Goal: Information Seeking & Learning: Learn about a topic

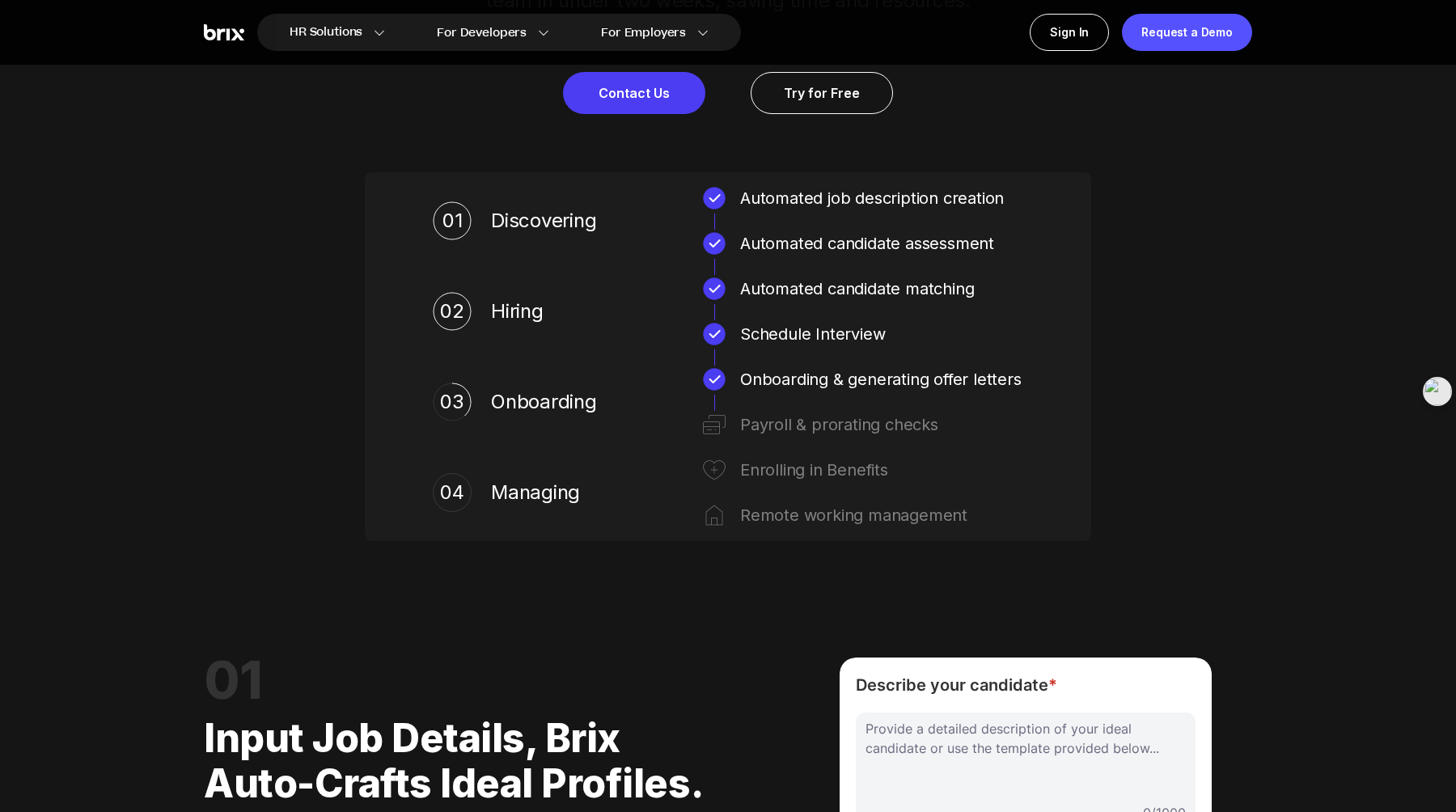
scroll to position [977, 0]
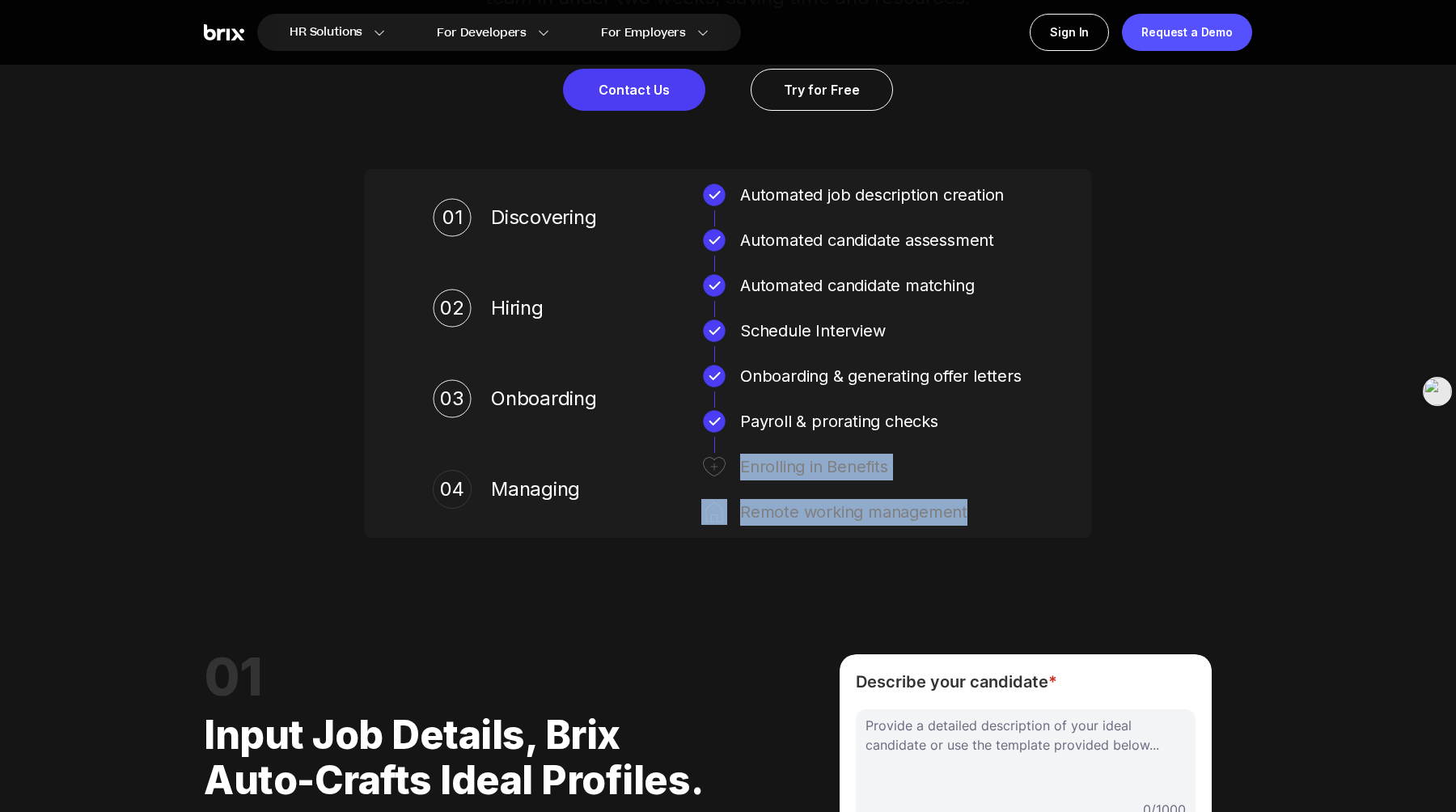
drag, startPoint x: 982, startPoint y: 521, endPoint x: 843, endPoint y: 445, distance: 158.4
click at [843, 445] on div "01 Discovering Automated job description creation Automated candidate assessmen…" at bounding box center [728, 353] width 655 height 343
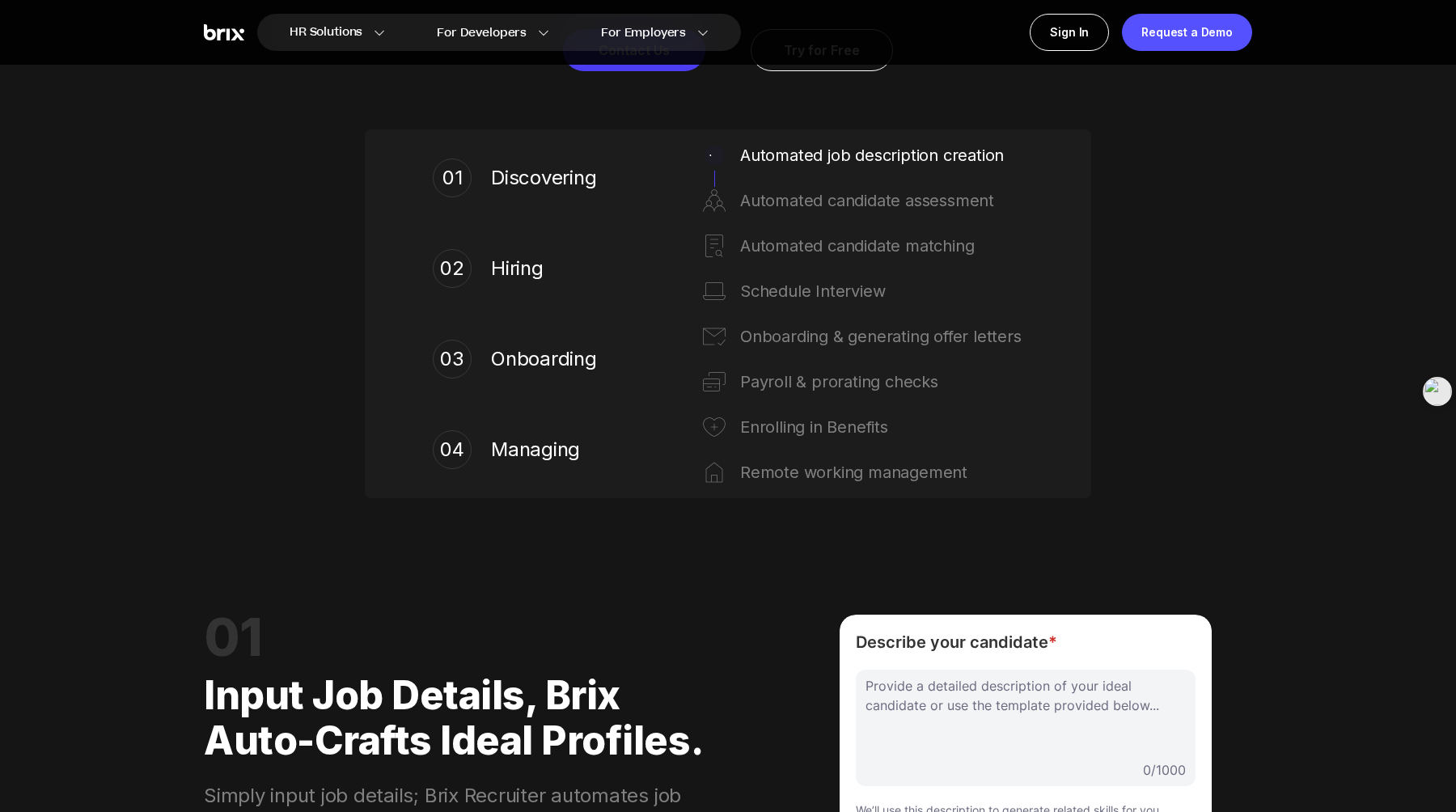
scroll to position [1017, 0]
drag, startPoint x: 743, startPoint y: 288, endPoint x: 920, endPoint y: 288, distance: 177.0
click at [920, 288] on div "Schedule Interview" at bounding box center [881, 290] width 283 height 26
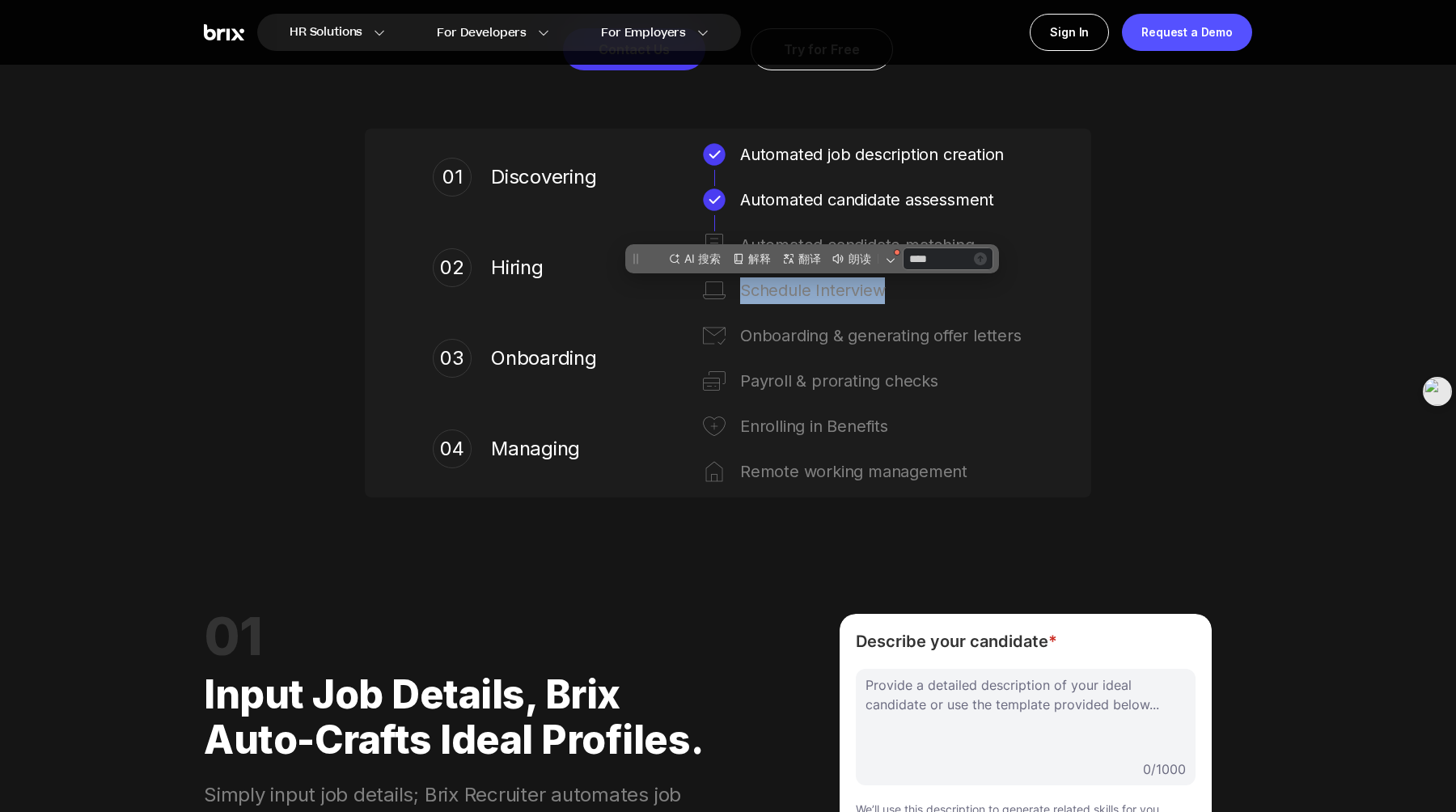
scroll to position [0, 0]
click at [956, 295] on div "Schedule Interview" at bounding box center [881, 290] width 283 height 26
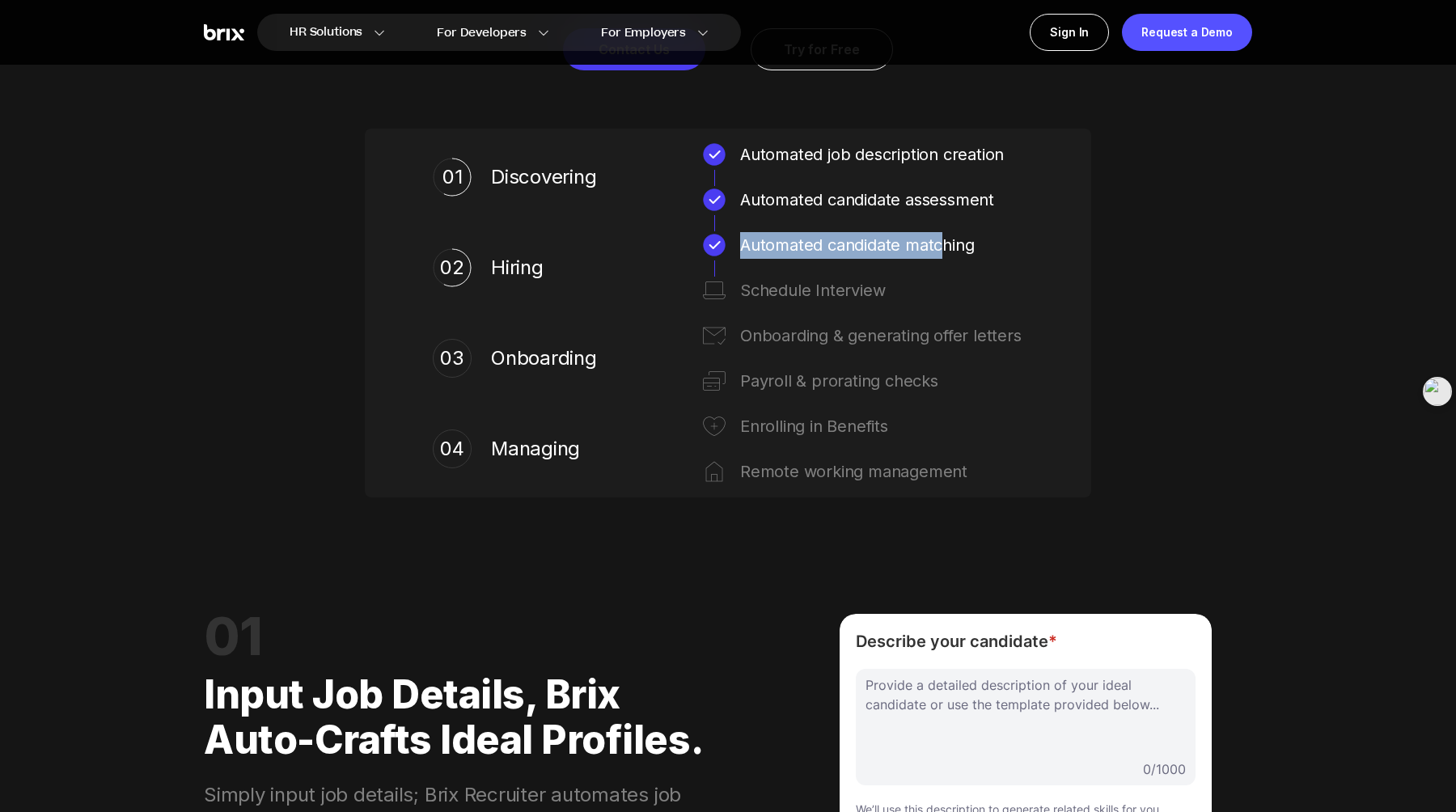
drag, startPoint x: 744, startPoint y: 243, endPoint x: 944, endPoint y: 245, distance: 200.0
click at [944, 245] on div "Automated candidate matching" at bounding box center [881, 245] width 283 height 26
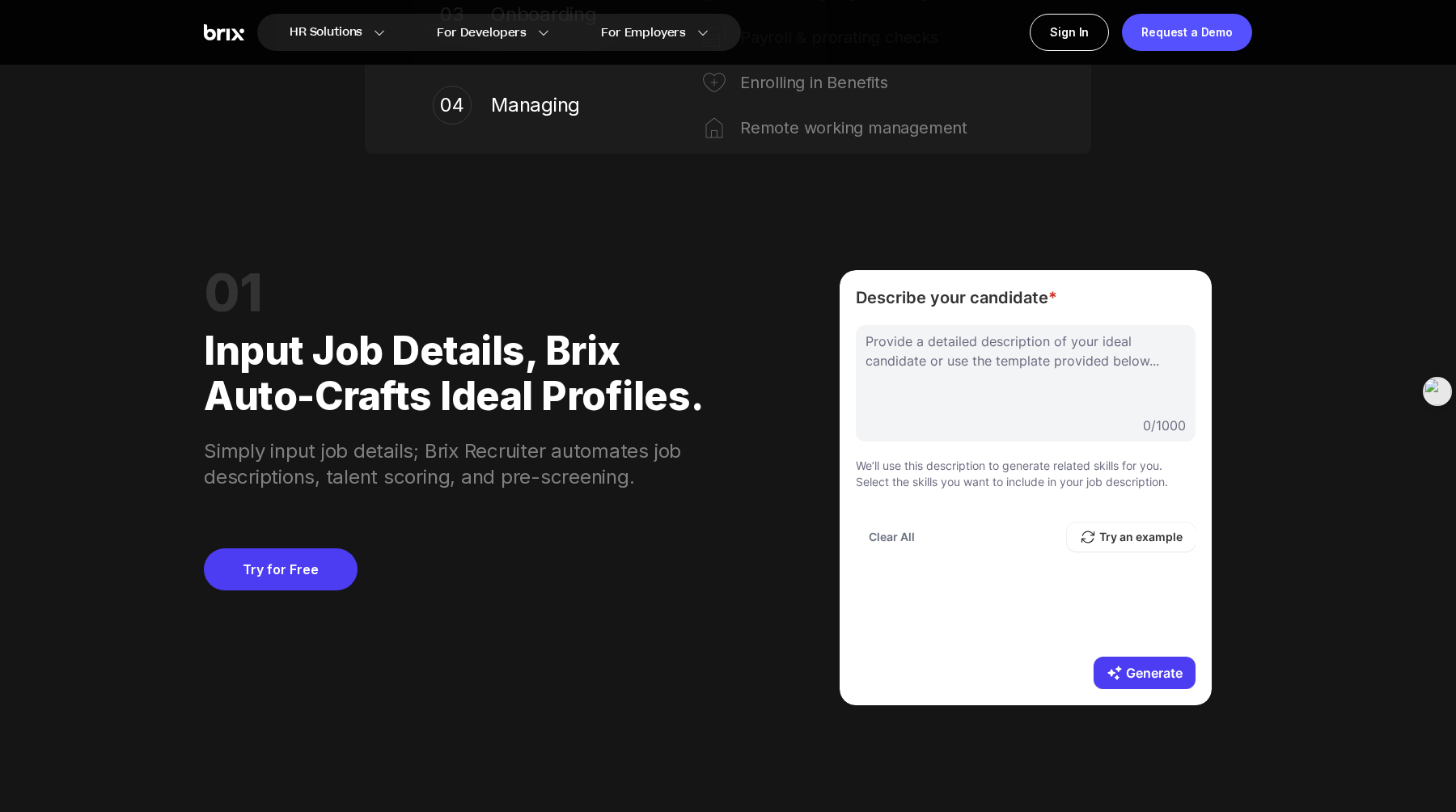
scroll to position [1362, 0]
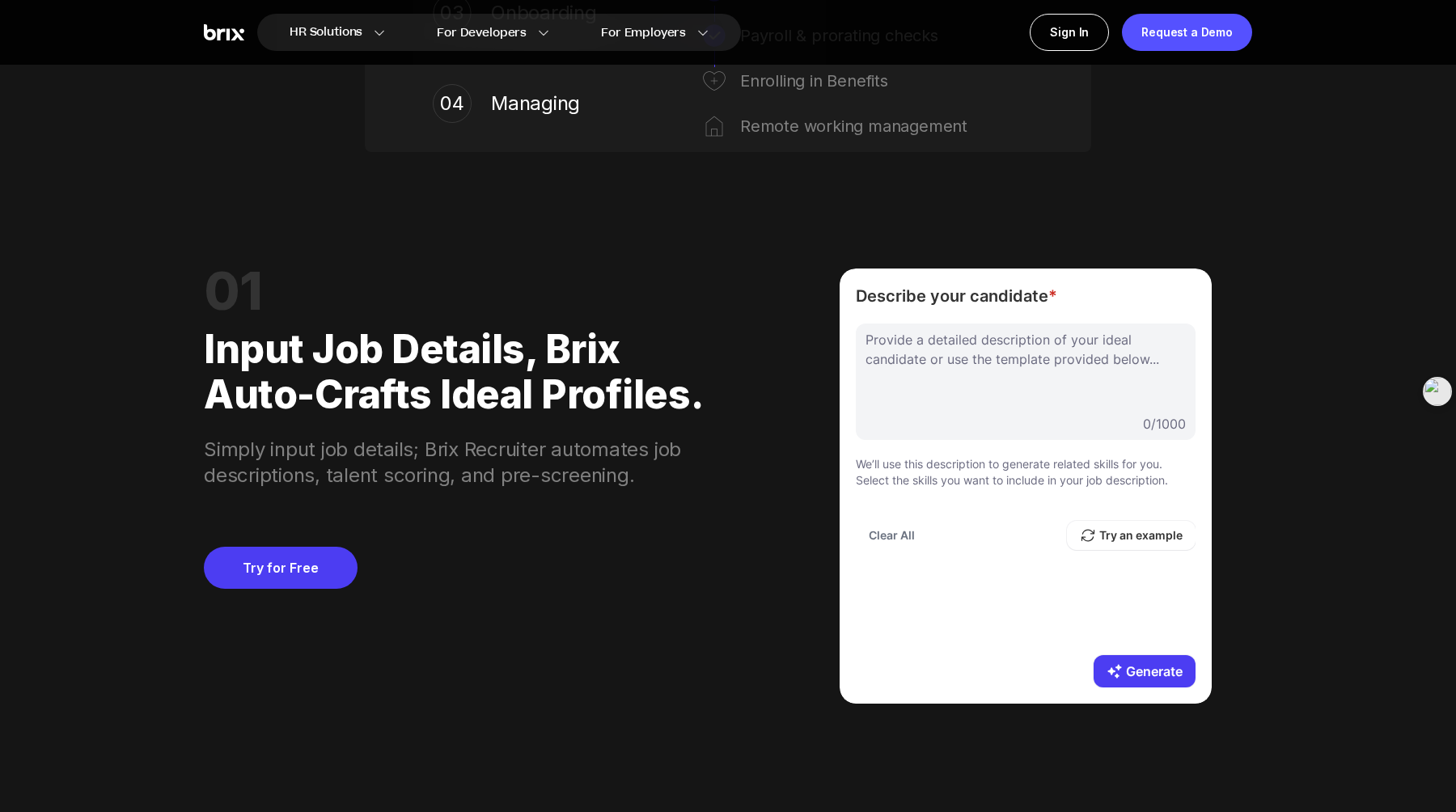
click at [929, 377] on div at bounding box center [1026, 370] width 320 height 81
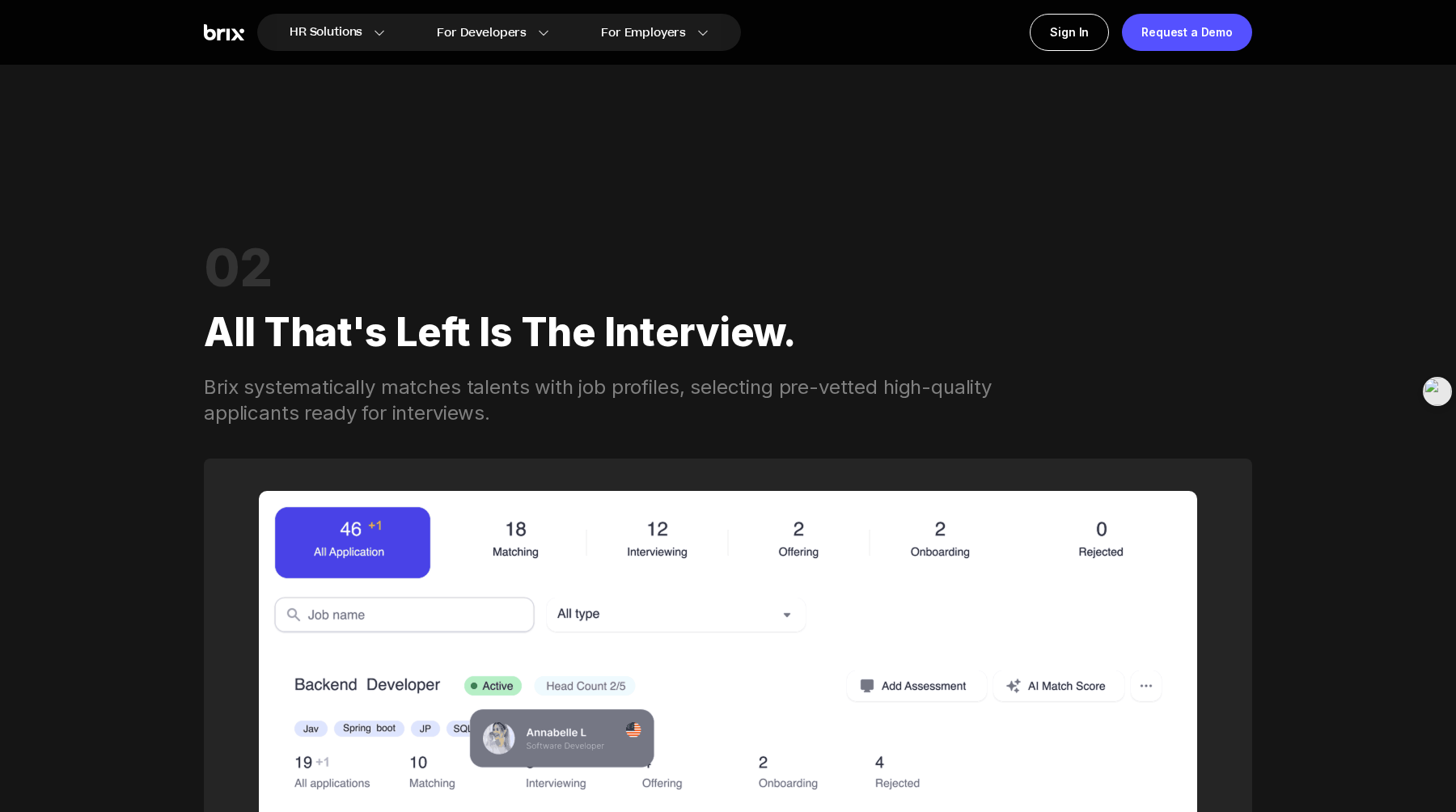
scroll to position [2209, 0]
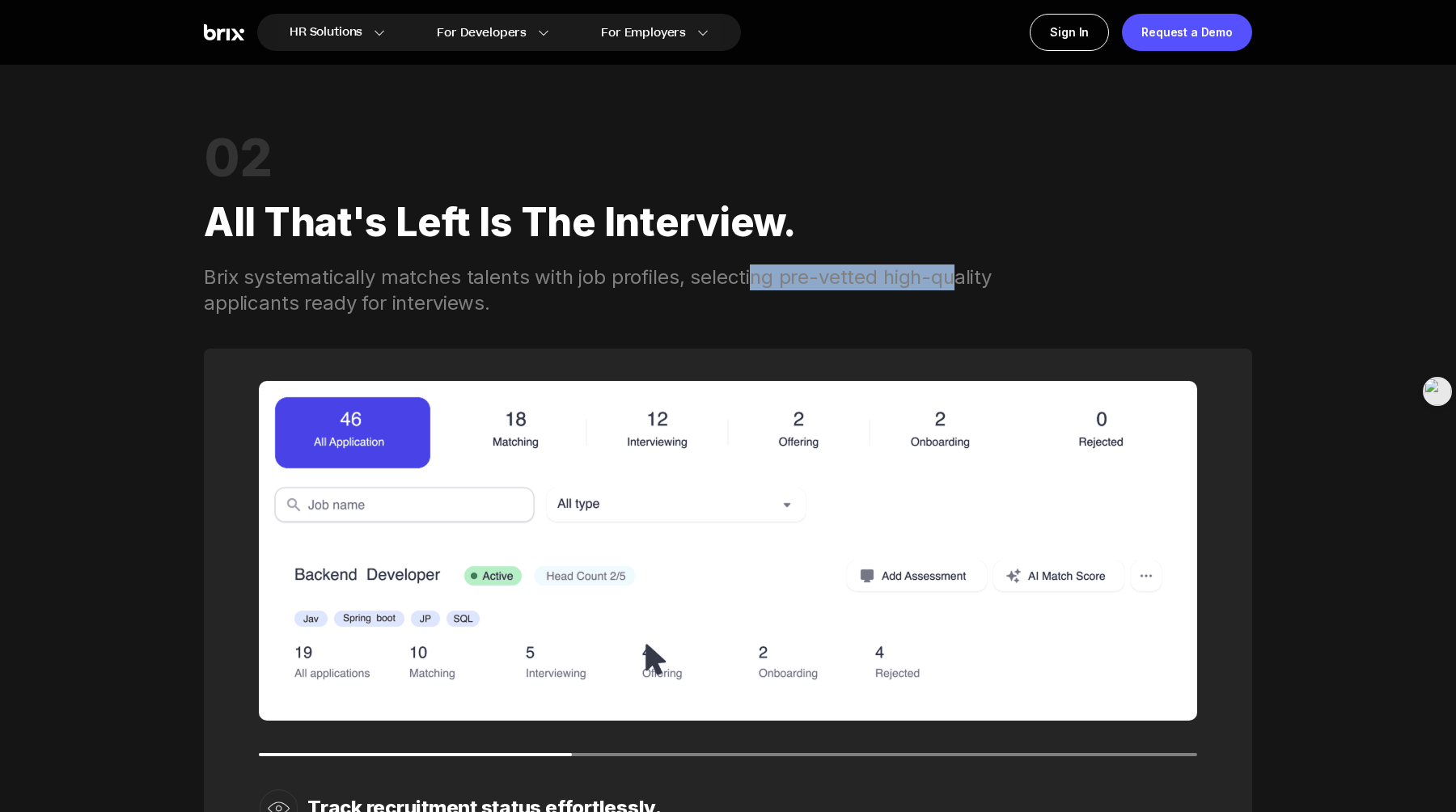
drag, startPoint x: 740, startPoint y: 275, endPoint x: 936, endPoint y: 281, distance: 196.1
click at [936, 281] on div "Brix systematically matches talents with job profiles, selecting pre-vetted hig…" at bounding box center [618, 291] width 828 height 52
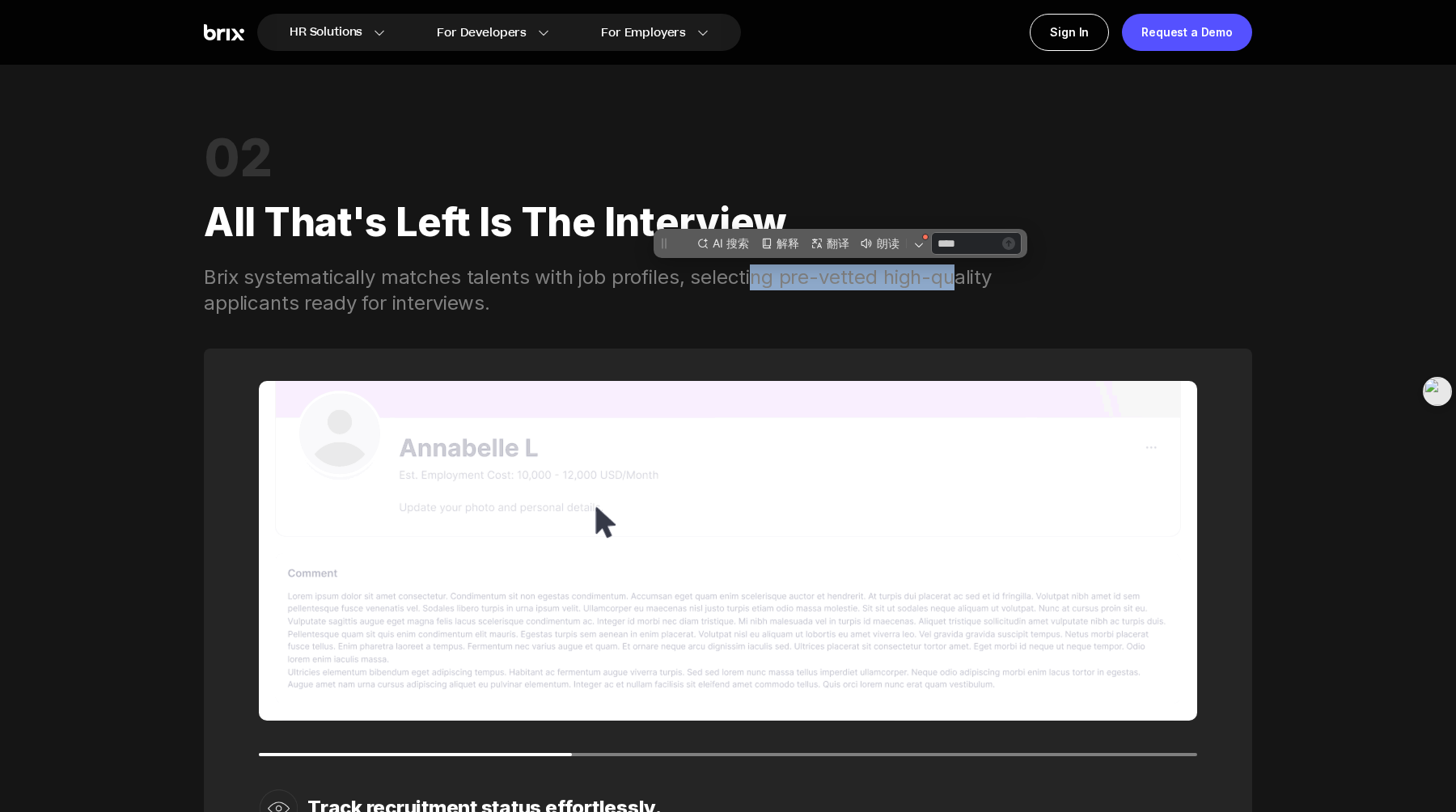
scroll to position [0, 0]
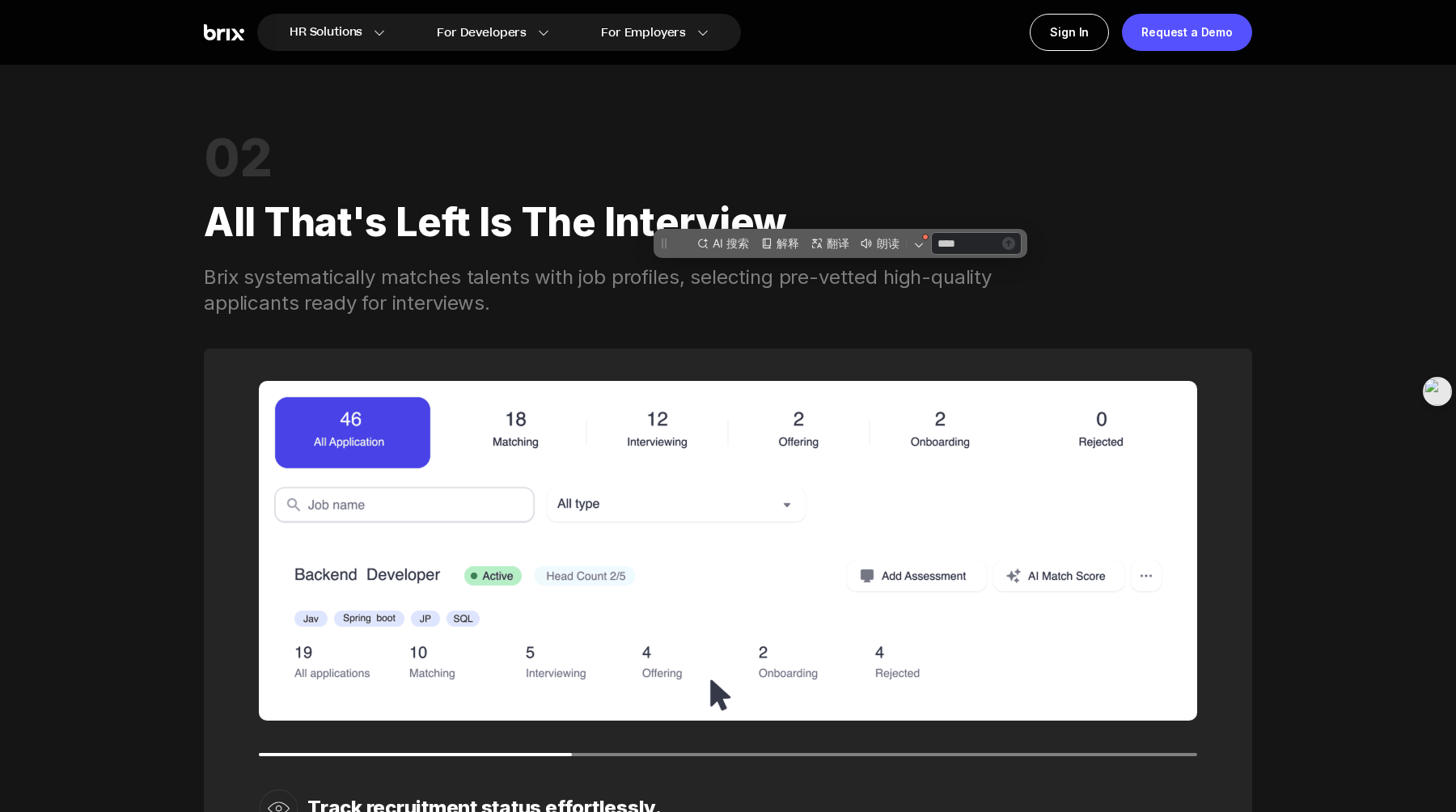
click at [991, 280] on div "Brix systematically matches talents with job profiles, selecting pre-vetted hig…" at bounding box center [618, 291] width 828 height 52
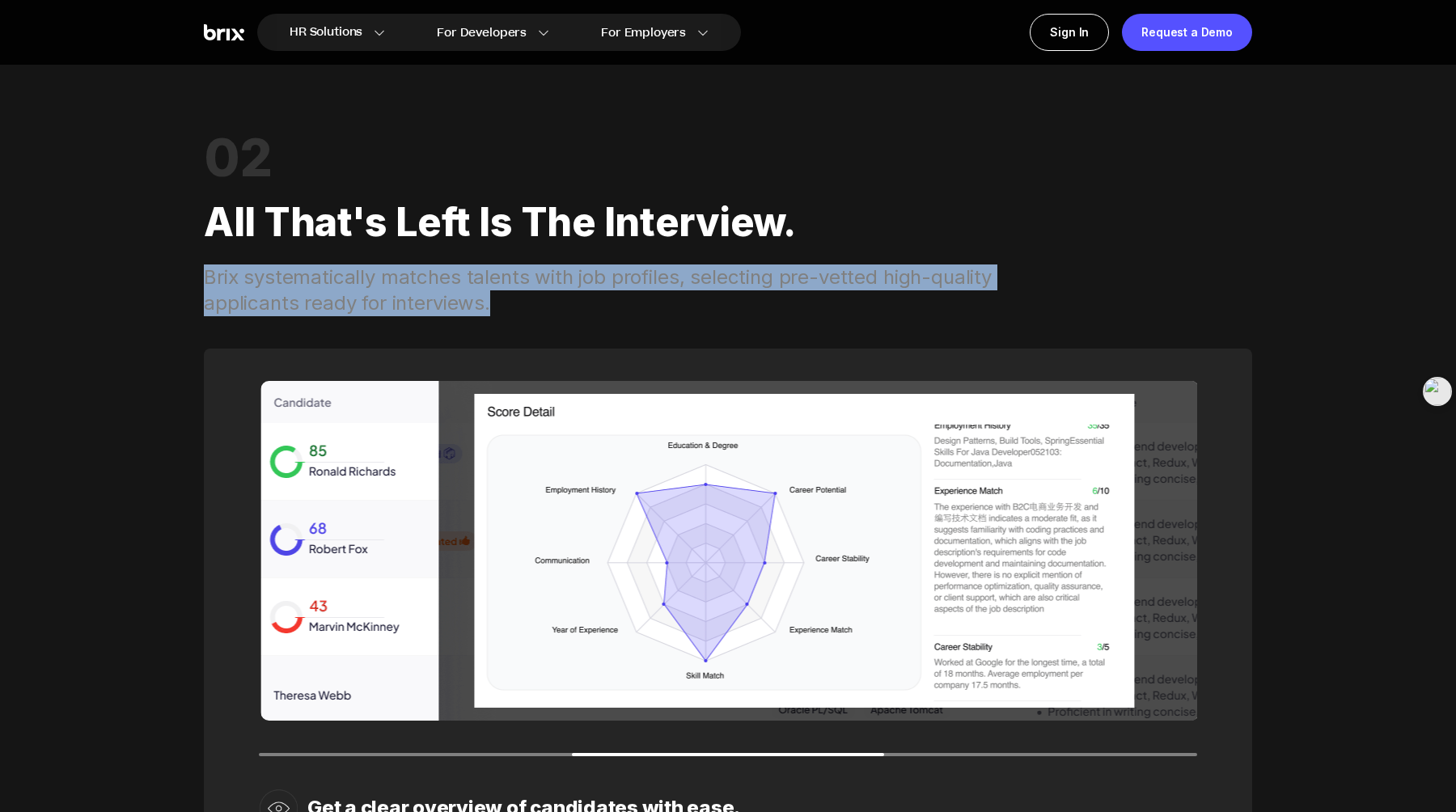
drag, startPoint x: 497, startPoint y: 307, endPoint x: 223, endPoint y: 255, distance: 278.9
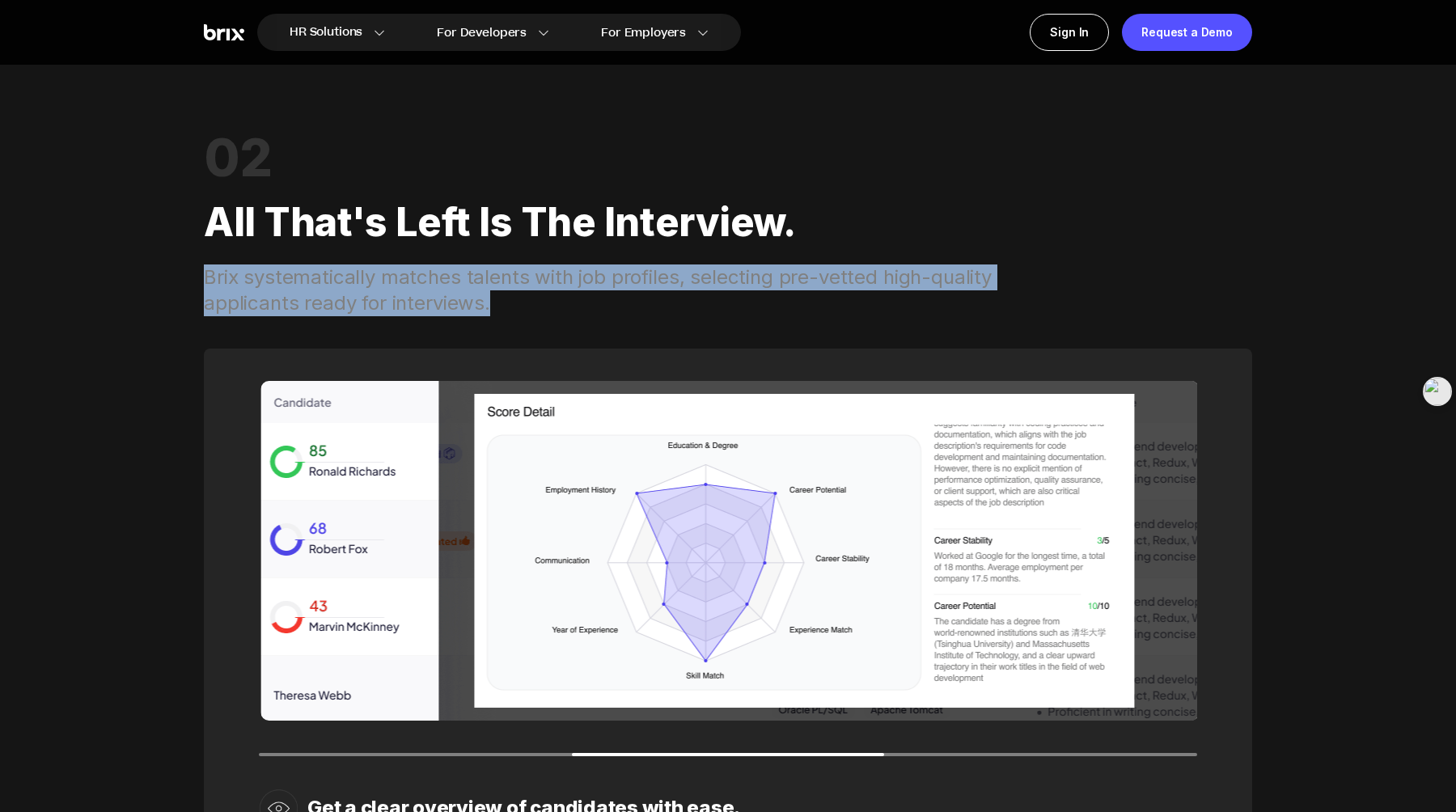
click at [223, 255] on div "02 All that's left is the interview. Brix systematically matches talents with j…" at bounding box center [728, 226] width 1048 height 181
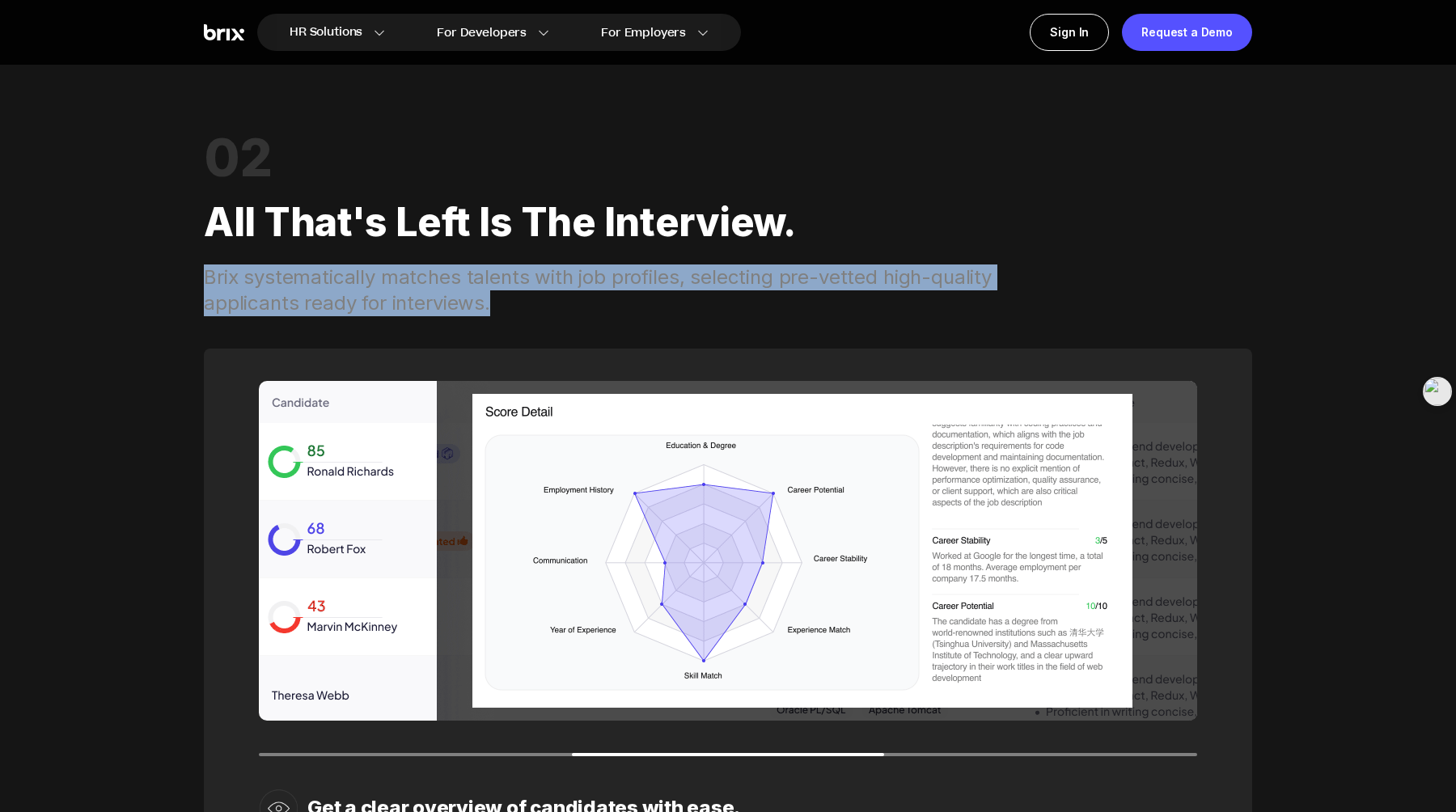
click at [430, 284] on div "Brix systematically matches talents with job profiles, selecting pre-vetted hig…" at bounding box center [618, 291] width 828 height 52
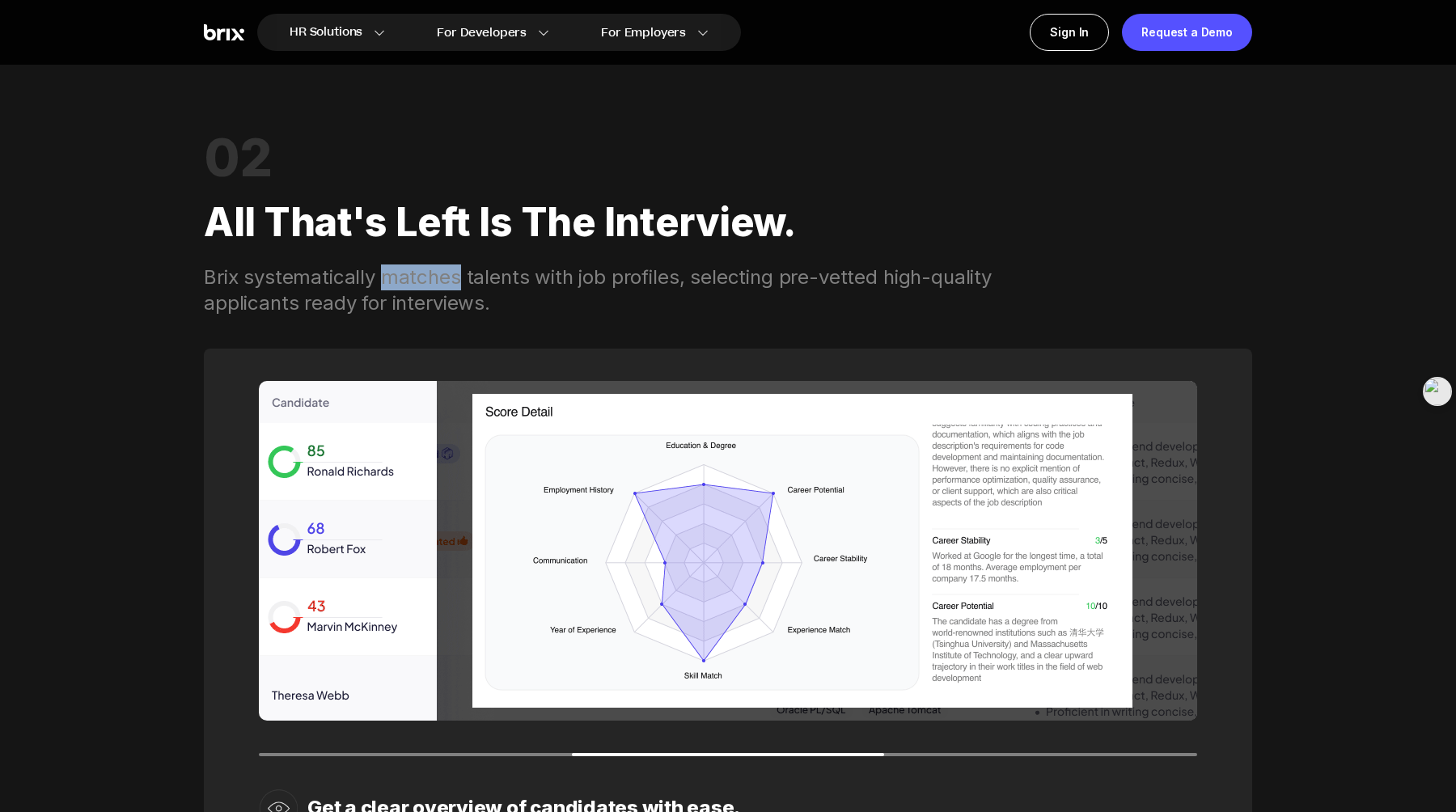
click at [430, 284] on div "Brix systematically matches talents with job profiles, selecting pre-vetted hig…" at bounding box center [618, 291] width 828 height 52
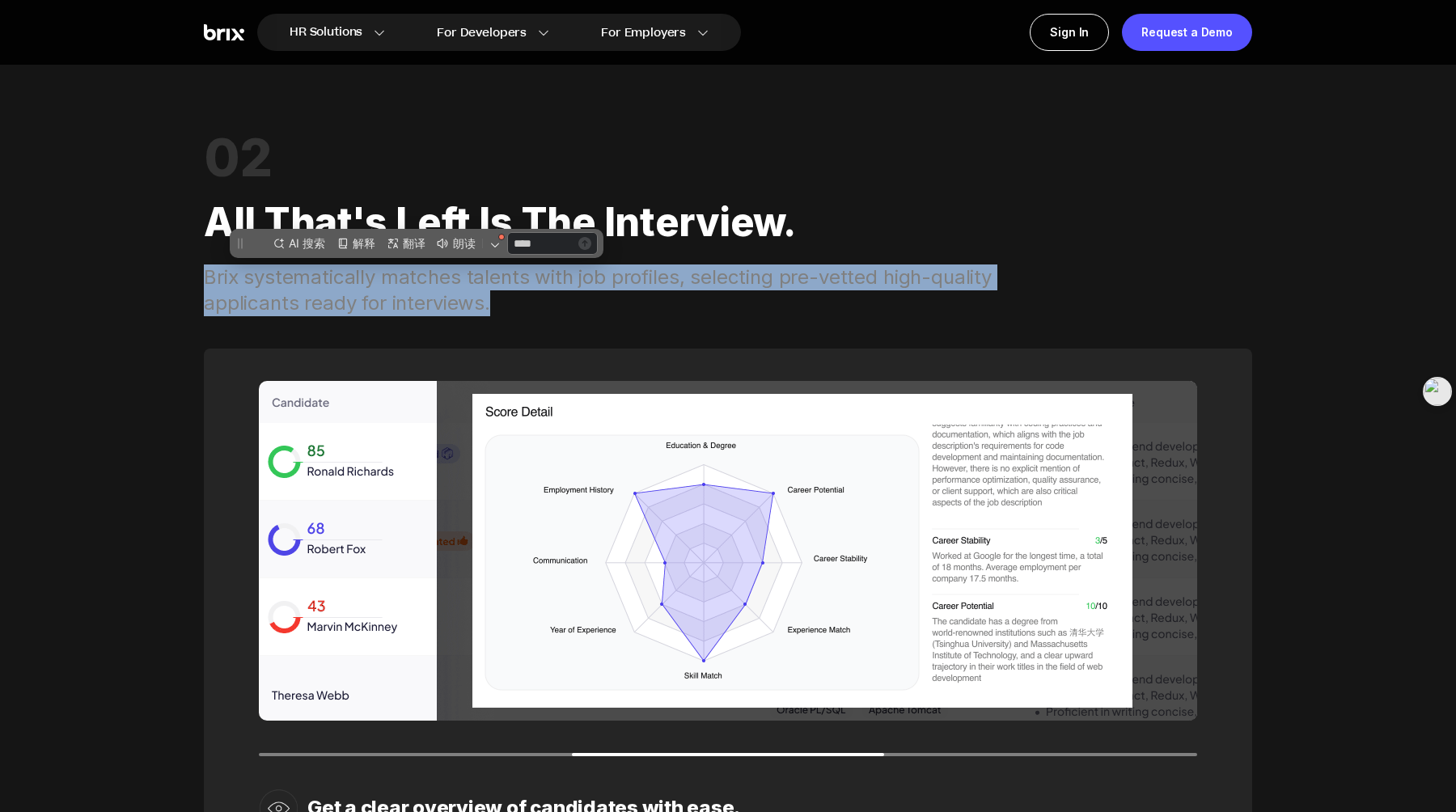
click at [430, 284] on div "Brix systematically matches talents with job profiles, selecting pre-vetted hig…" at bounding box center [618, 291] width 828 height 52
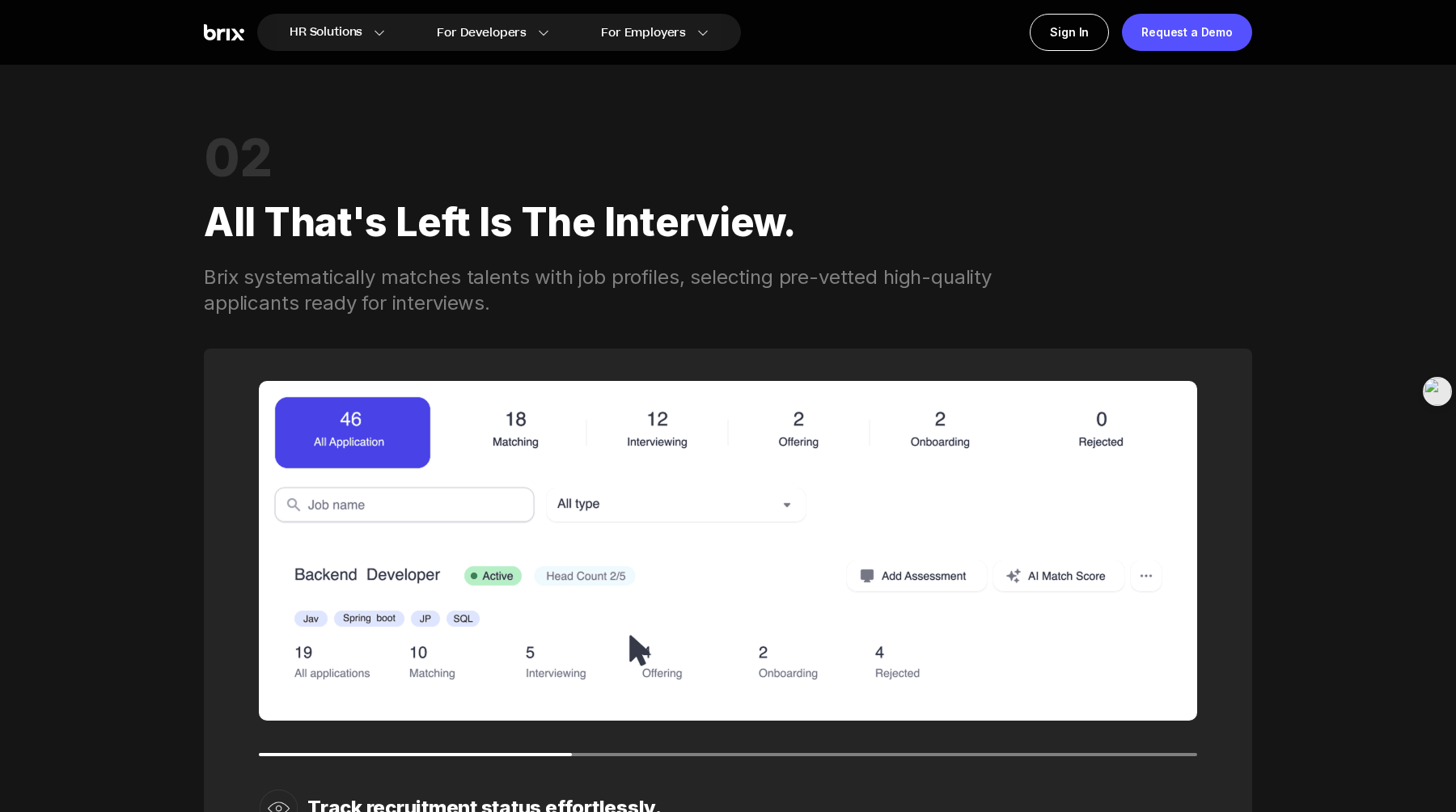
click at [764, 259] on div "All that's left is the interview." at bounding box center [728, 222] width 1048 height 84
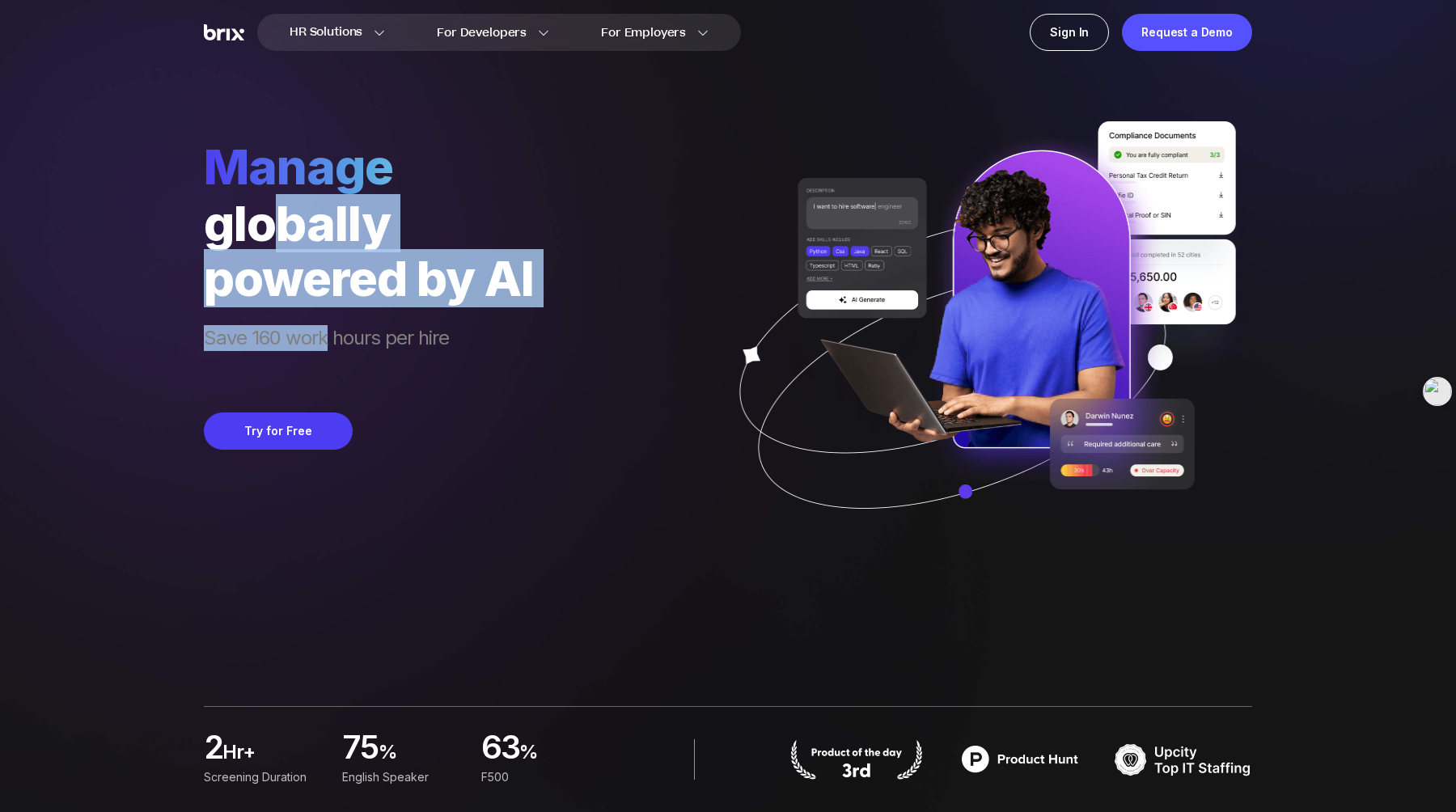
drag, startPoint x: 267, startPoint y: 236, endPoint x: 326, endPoint y: 340, distance: 119.6
click at [327, 339] on div "manage globally powered by AI Save 160 work hours per hire" at bounding box center [368, 259] width 330 height 243
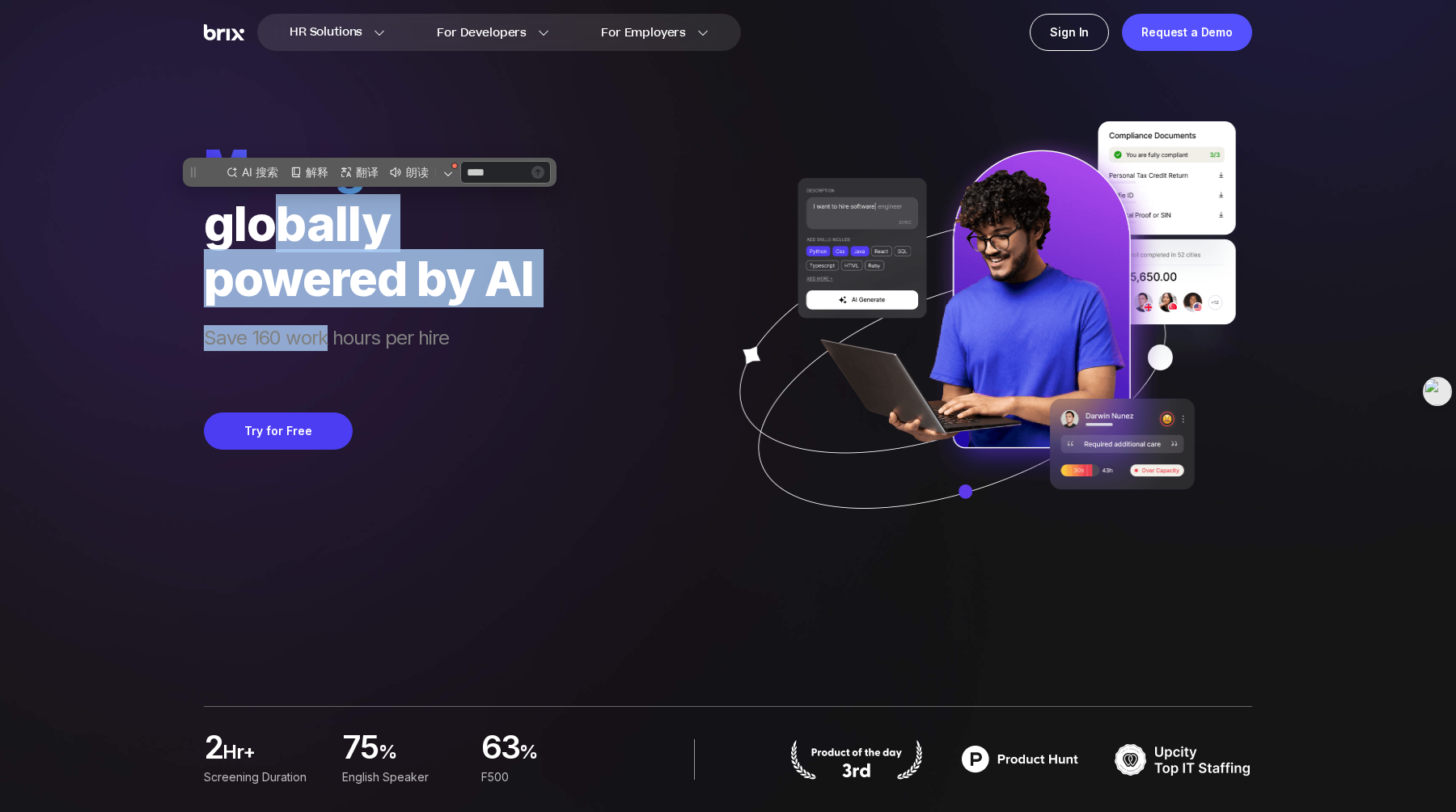
click at [326, 340] on span "Save 160 work hours per hire" at bounding box center [368, 352] width 330 height 55
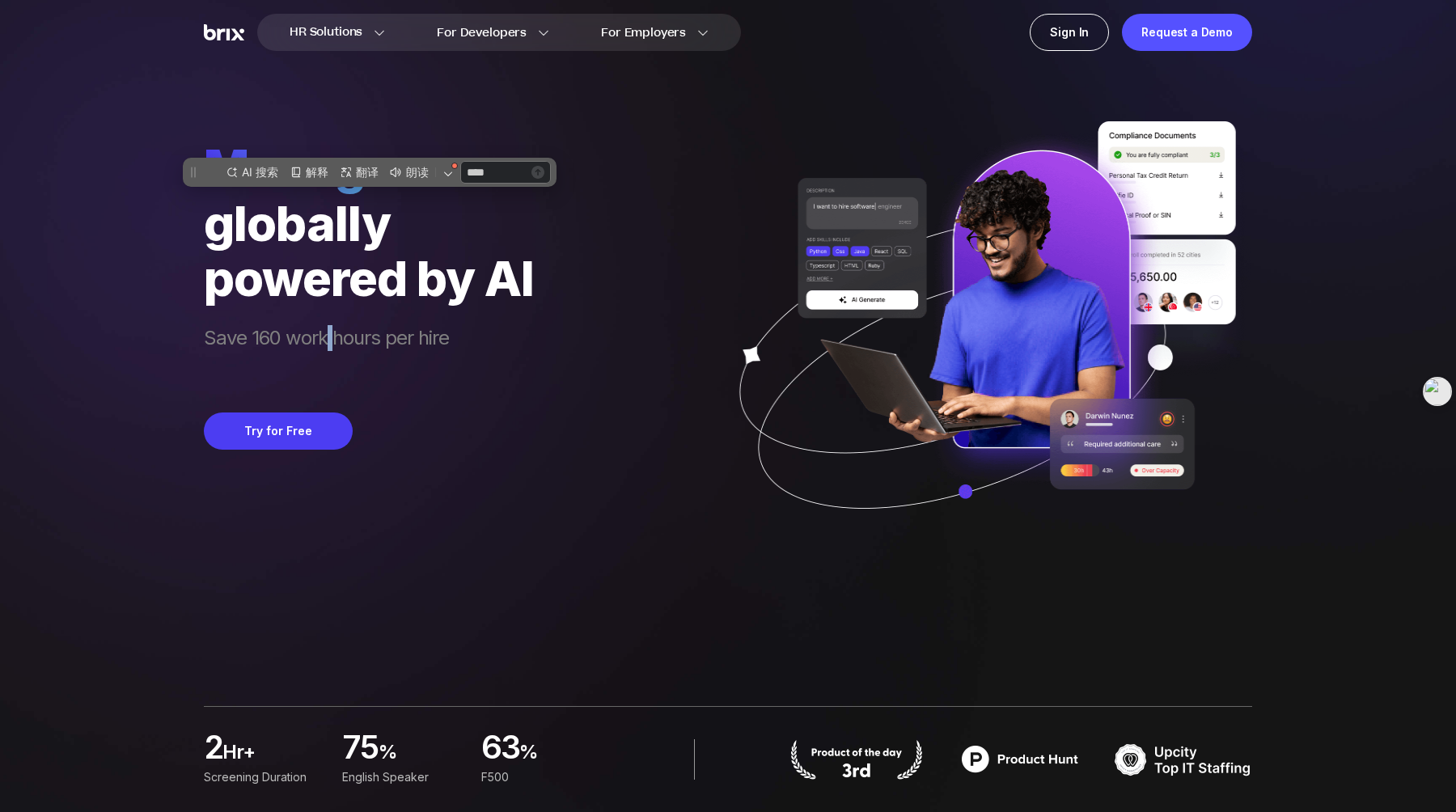
click at [326, 340] on span "Save 160 work hours per hire" at bounding box center [368, 352] width 330 height 55
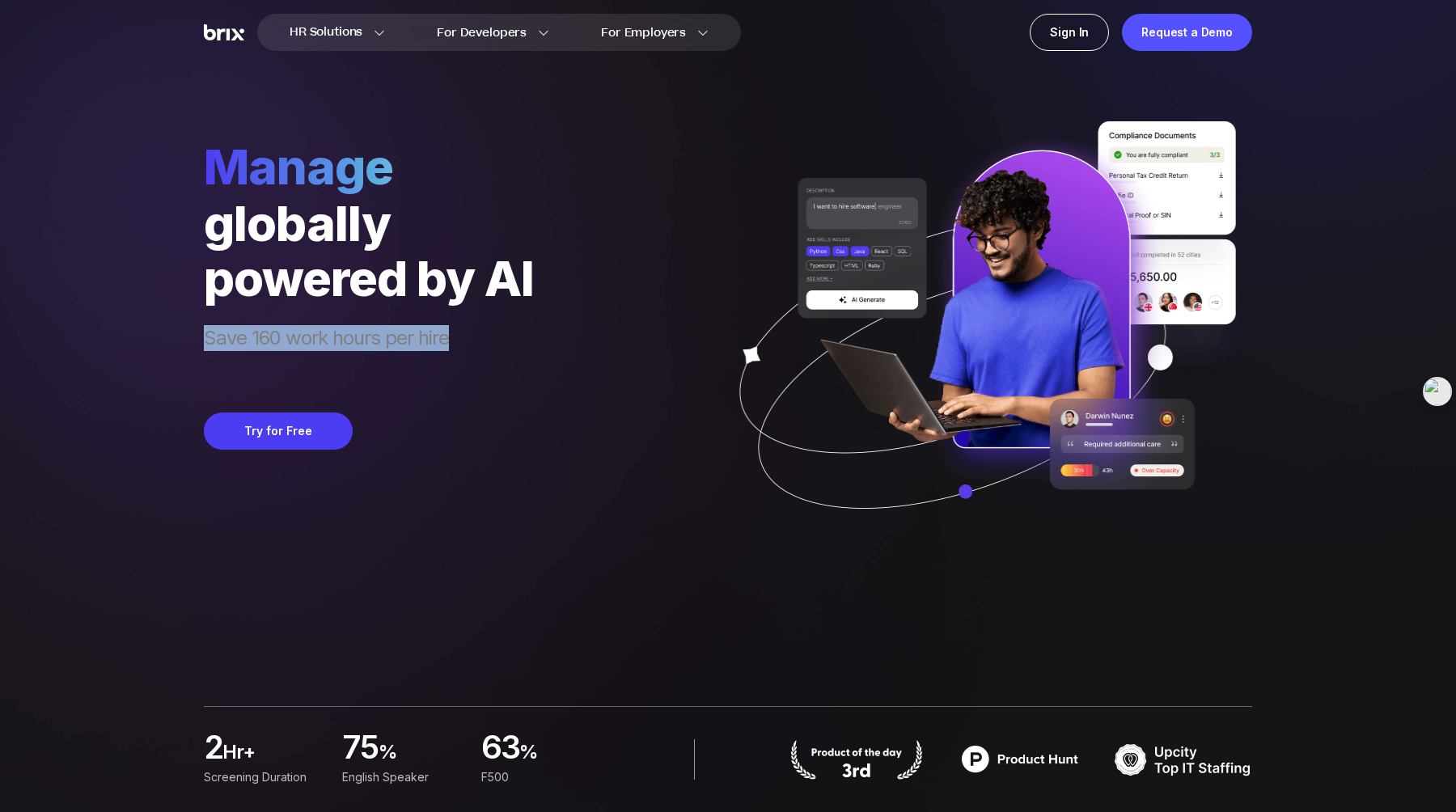
click at [326, 340] on span "Save 160 work hours per hire" at bounding box center [368, 352] width 330 height 55
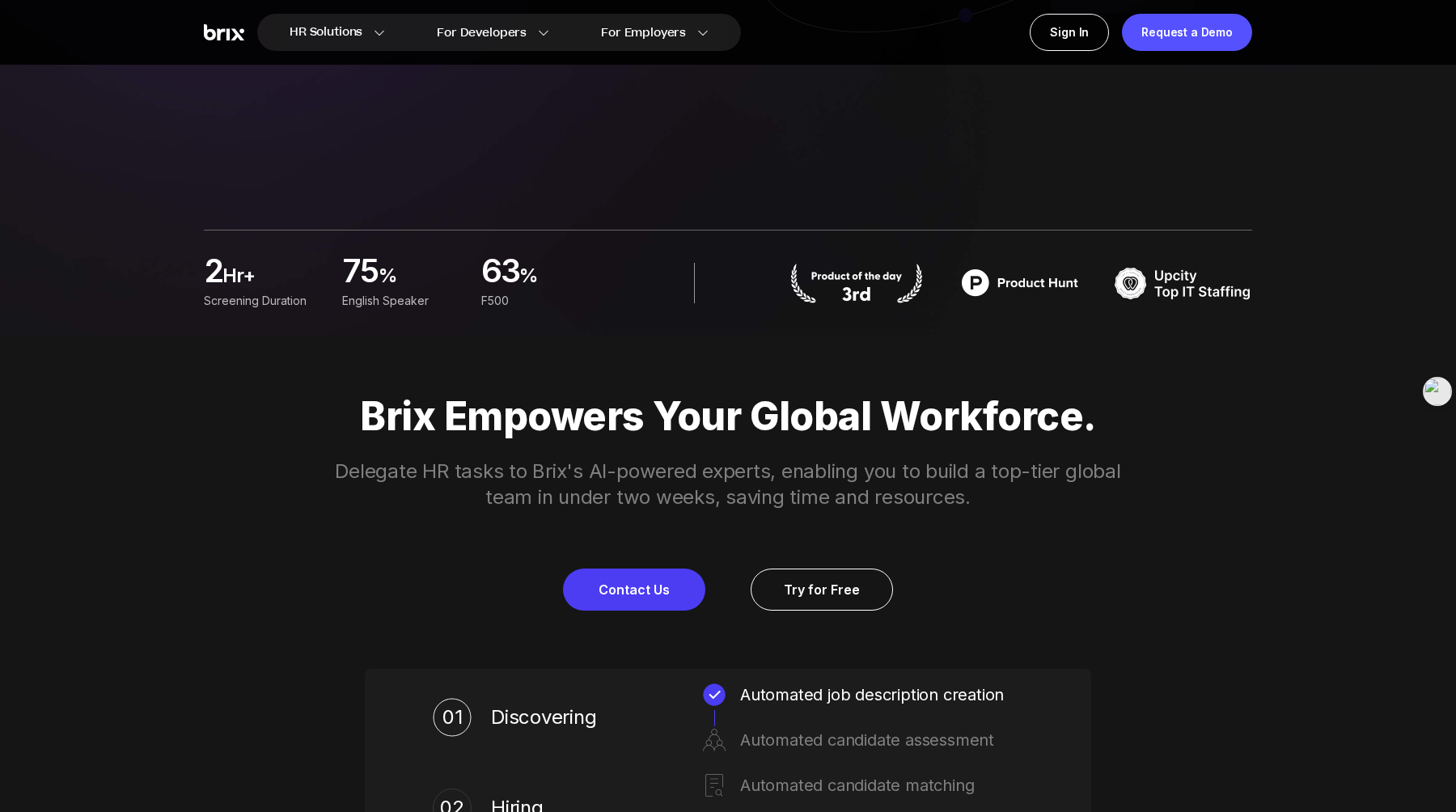
scroll to position [504, 0]
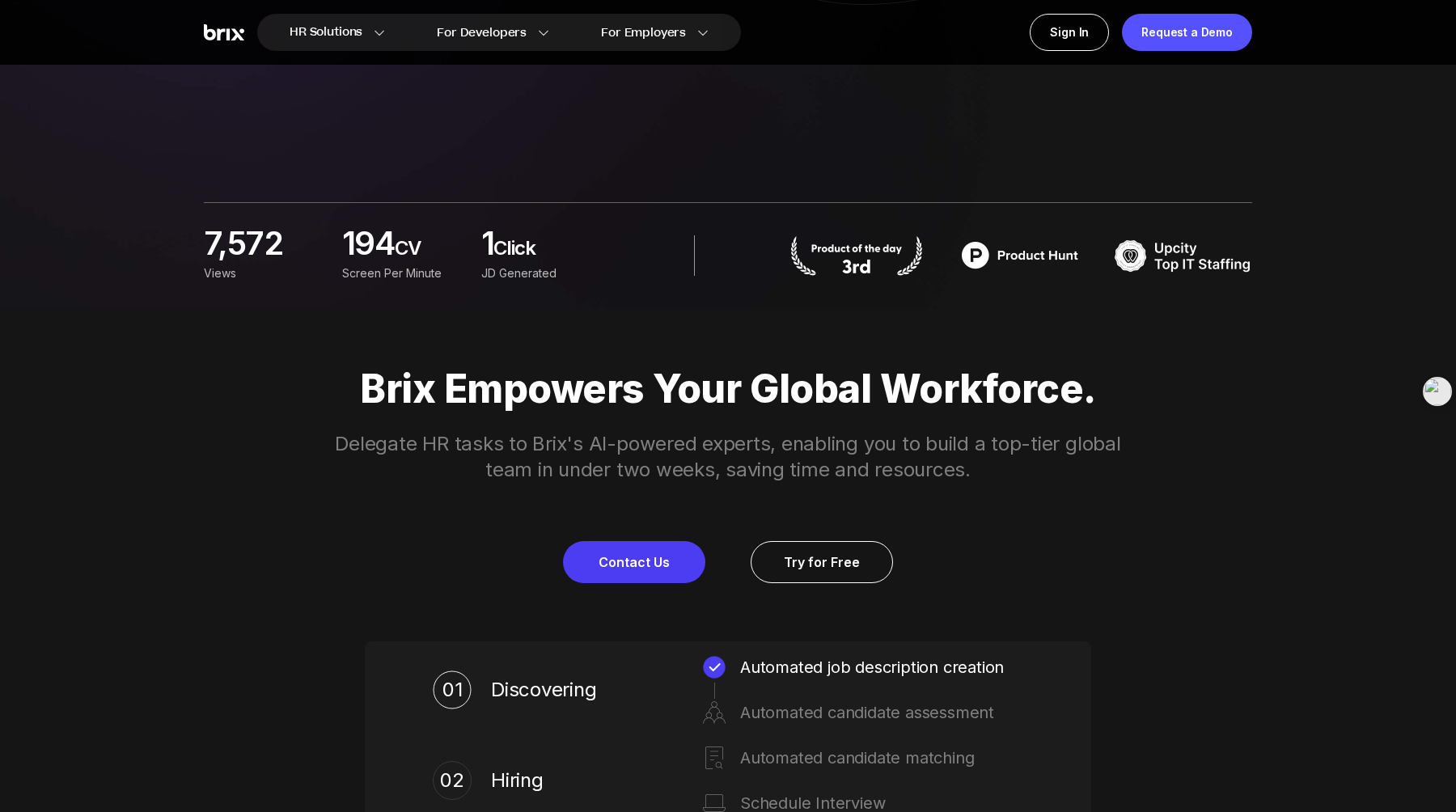
drag, startPoint x: 748, startPoint y: 415, endPoint x: 1070, endPoint y: 421, distance: 322.1
click at [1070, 421] on div "Brix Empowers Your Global Workforce. Delegate HR tasks to Brix's AI-powered exp…" at bounding box center [728, 475] width 1165 height 217
click at [532, 431] on p "Delegate HR tasks to Brix's AI-powered experts, enabling you to build a top-tie…" at bounding box center [728, 457] width 828 height 52
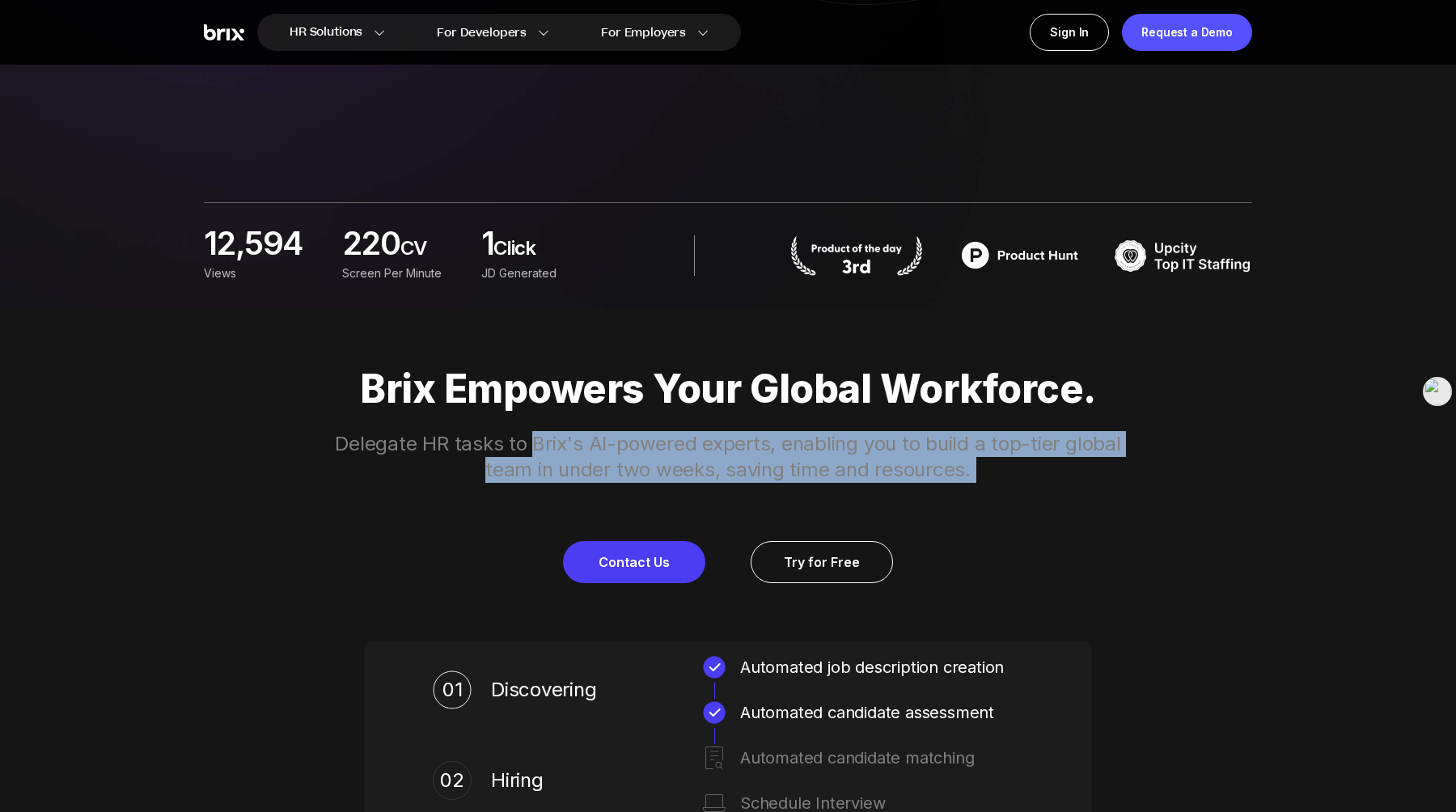
drag, startPoint x: 532, startPoint y: 431, endPoint x: 1036, endPoint y: 458, distance: 504.7
click at [1036, 458] on p "Delegate HR tasks to Brix's AI-powered experts, enabling you to build a top-tie…" at bounding box center [728, 457] width 828 height 52
click at [1036, 457] on p "Delegate HR tasks to Brix's AI-powered experts, enabling you to build a top-tie…" at bounding box center [728, 457] width 828 height 52
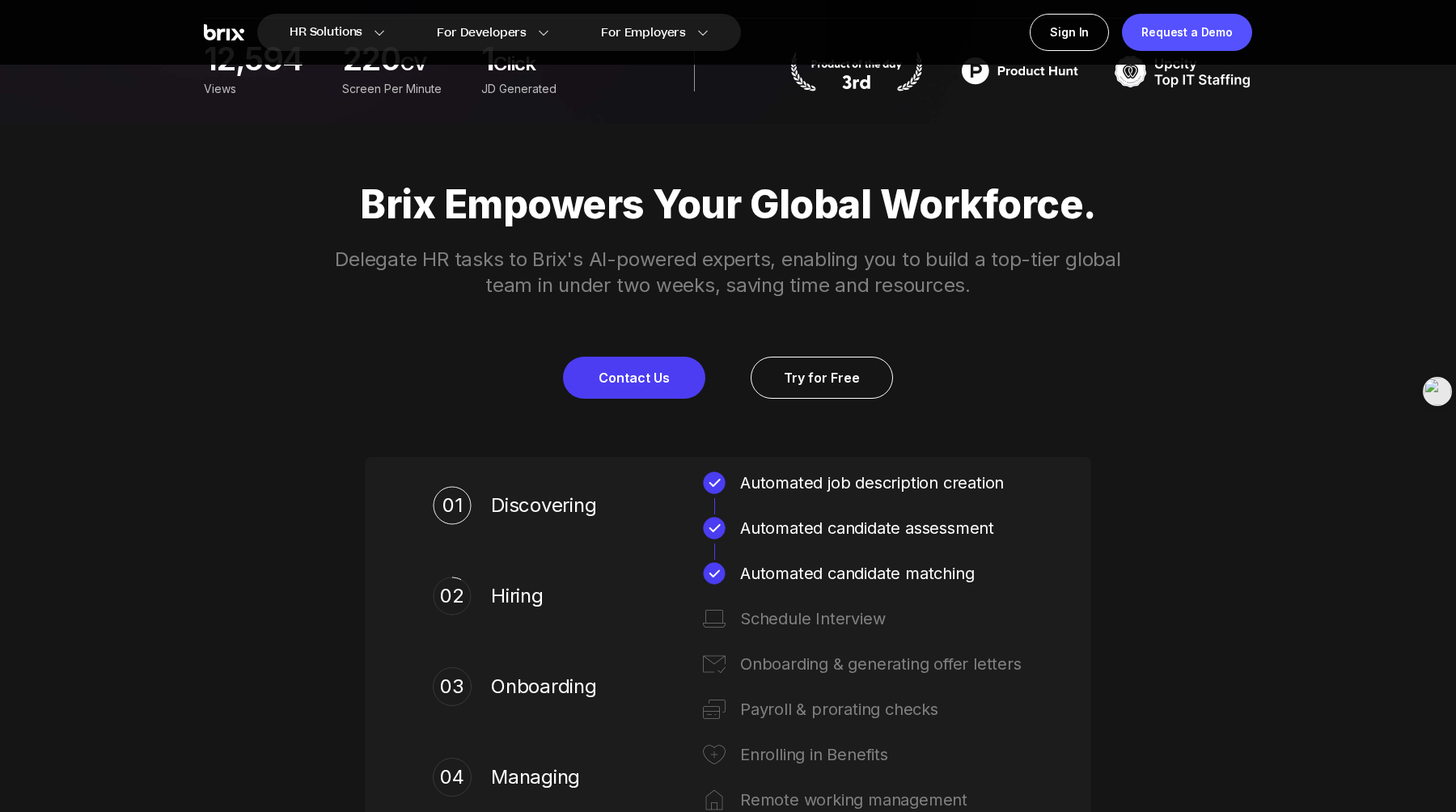
scroll to position [708, 0]
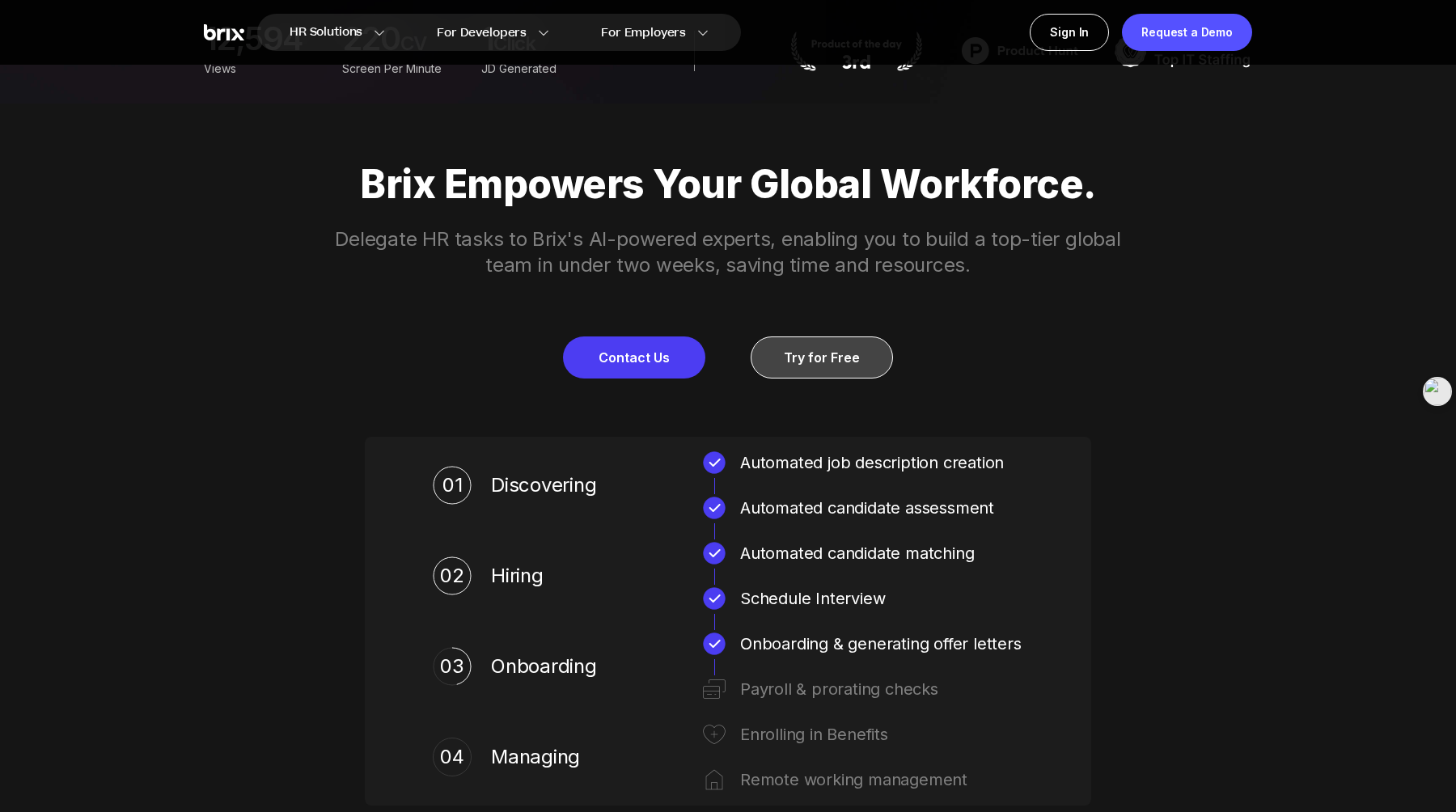
click at [792, 344] on link "Try for Free" at bounding box center [822, 358] width 143 height 42
click at [938, 503] on div "Automated candidate assessment" at bounding box center [881, 508] width 283 height 26
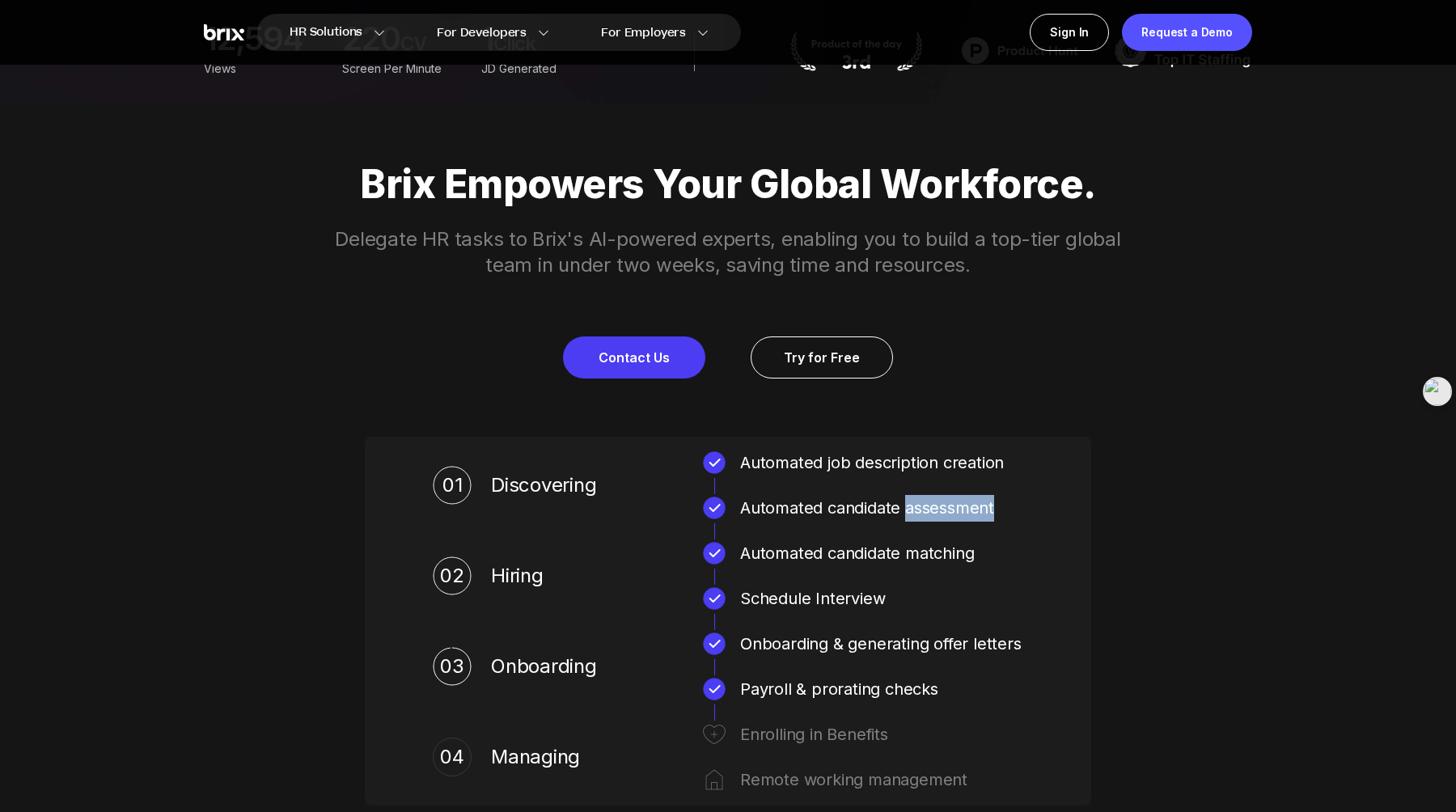
click at [938, 503] on div "Automated candidate assessment" at bounding box center [881, 508] width 283 height 26
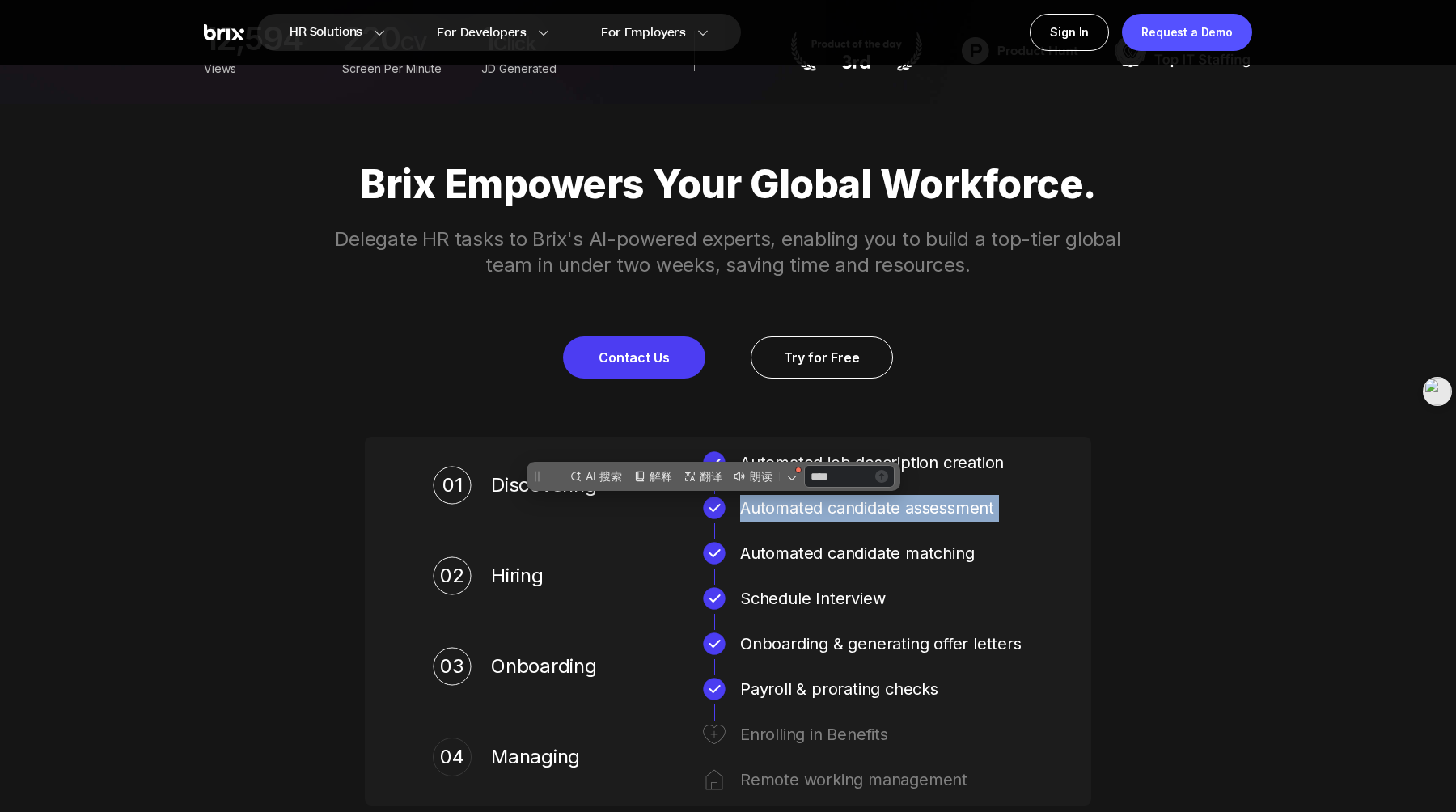
scroll to position [0, 0]
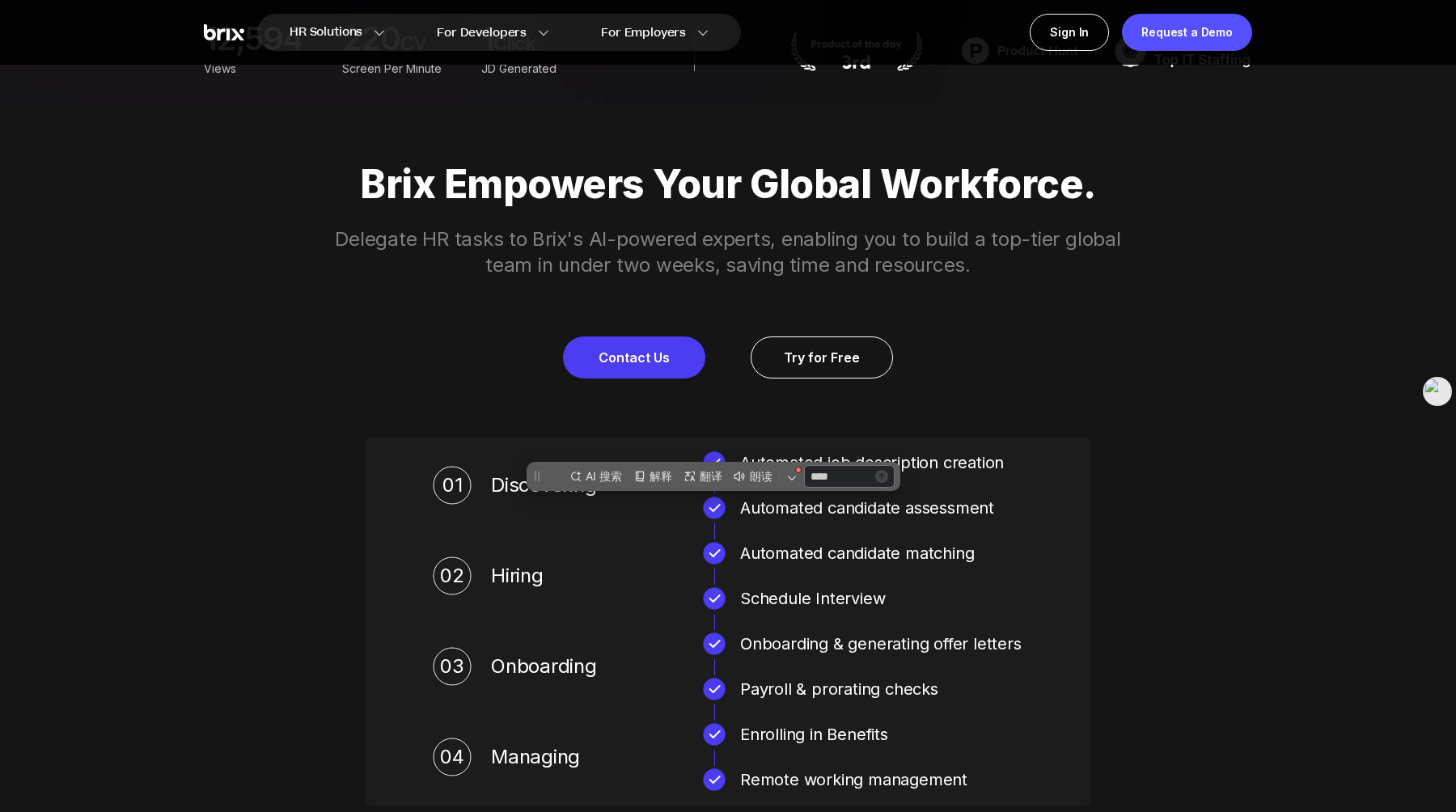
click at [965, 669] on div "Onboarding & generating offer letters Payroll & prorating checks" at bounding box center [862, 666] width 322 height 71
click at [924, 614] on div "01 Discovering Automated job description creation Automated candidate assessmen…" at bounding box center [728, 621] width 655 height 343
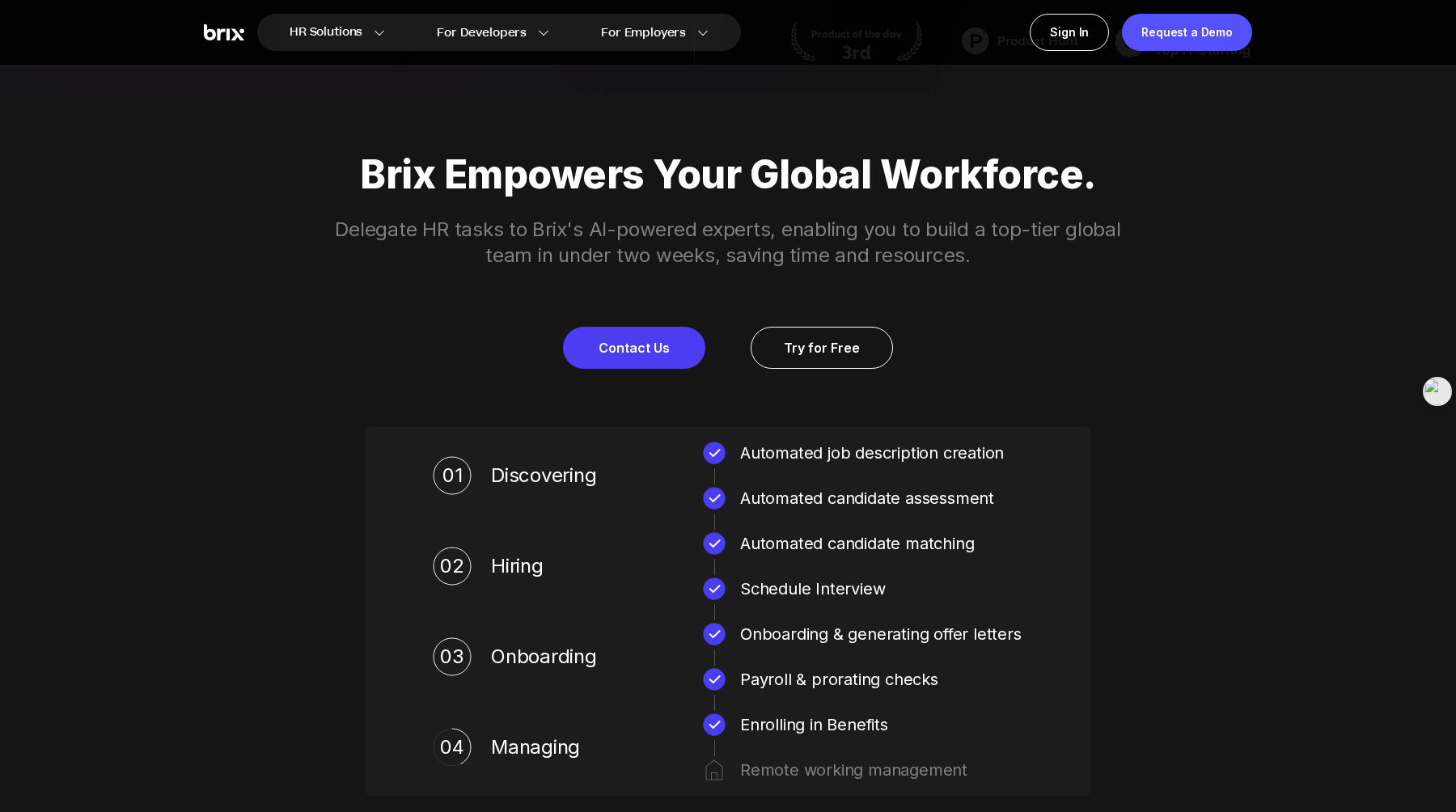
scroll to position [766, 0]
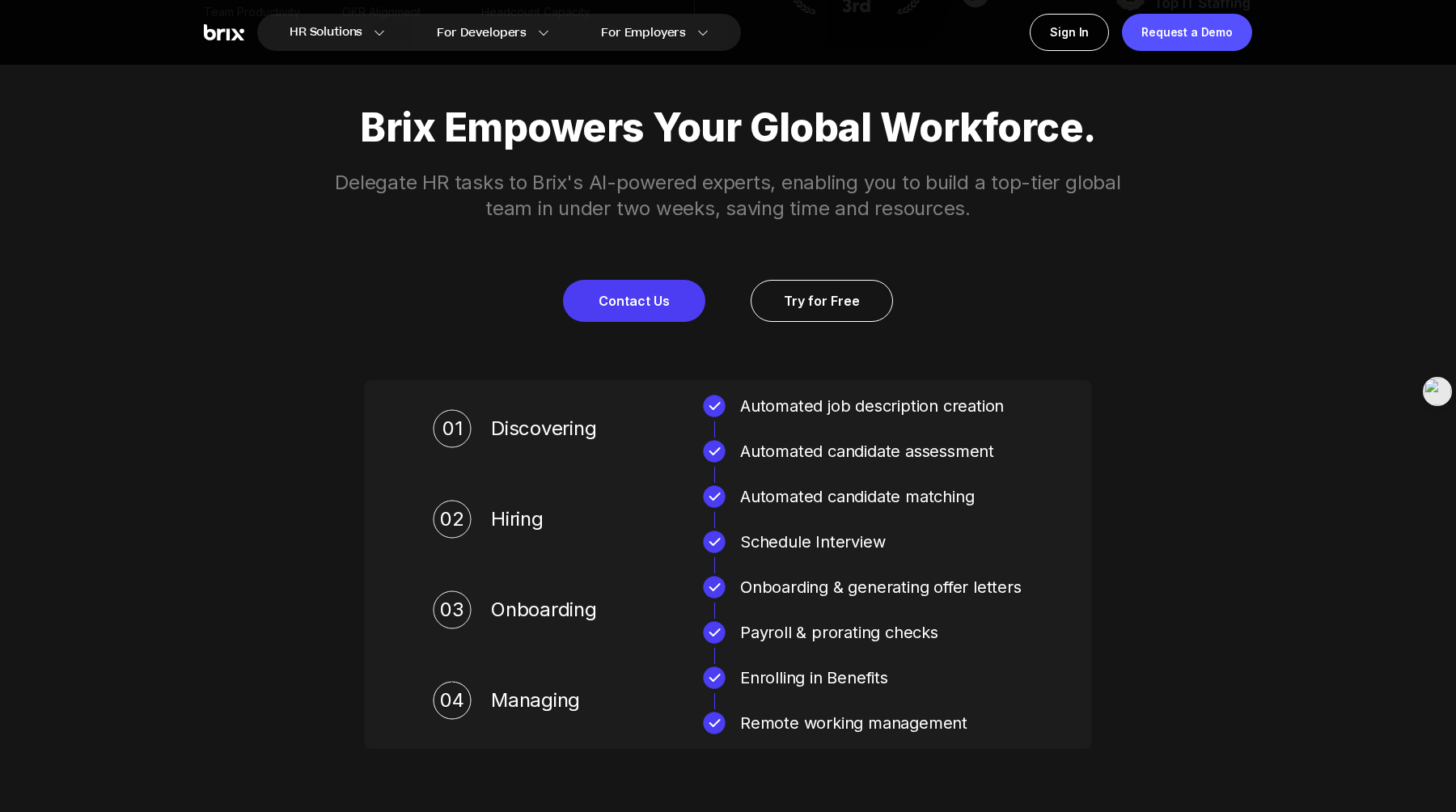
click at [823, 542] on div "Schedule Interview" at bounding box center [881, 542] width 283 height 26
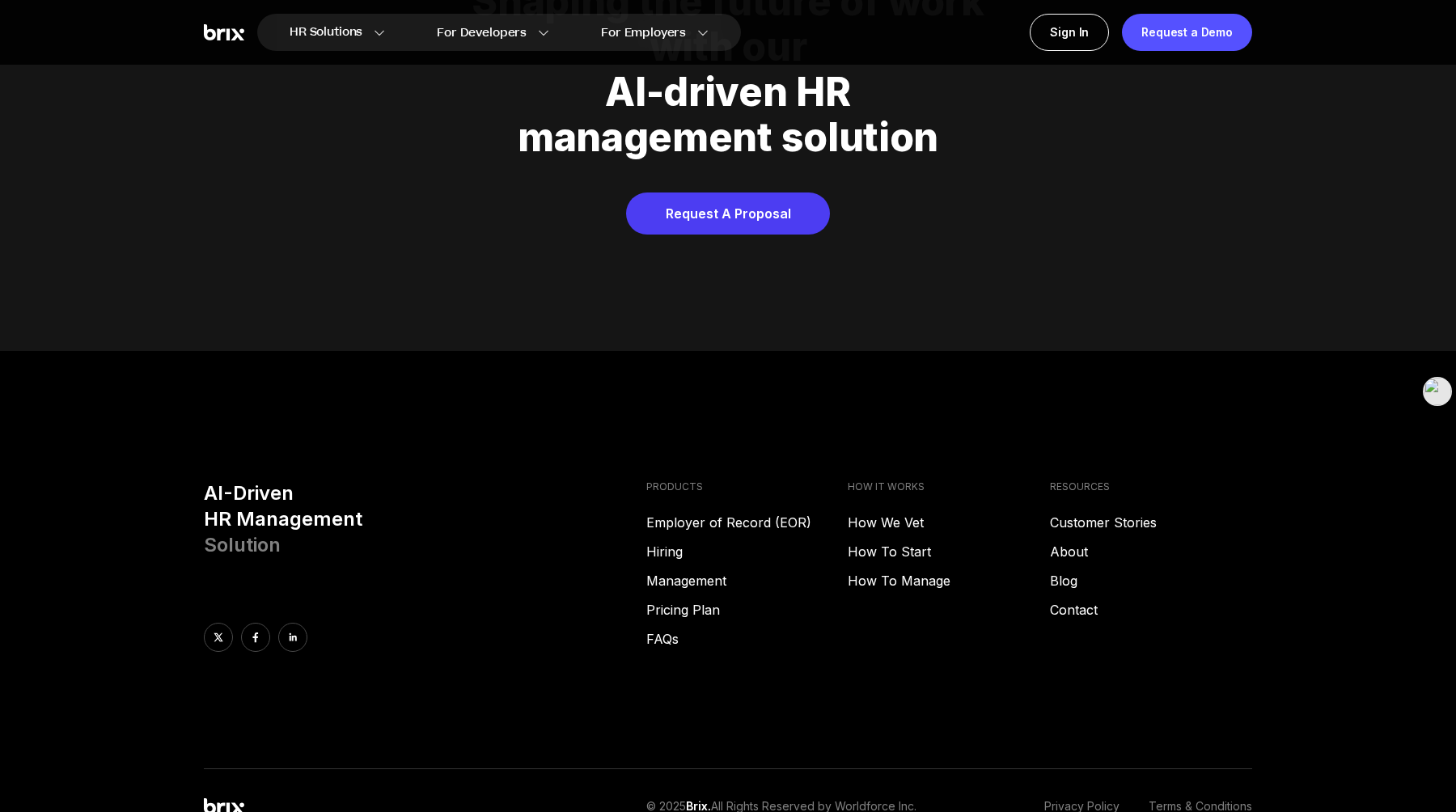
scroll to position [8175, 0]
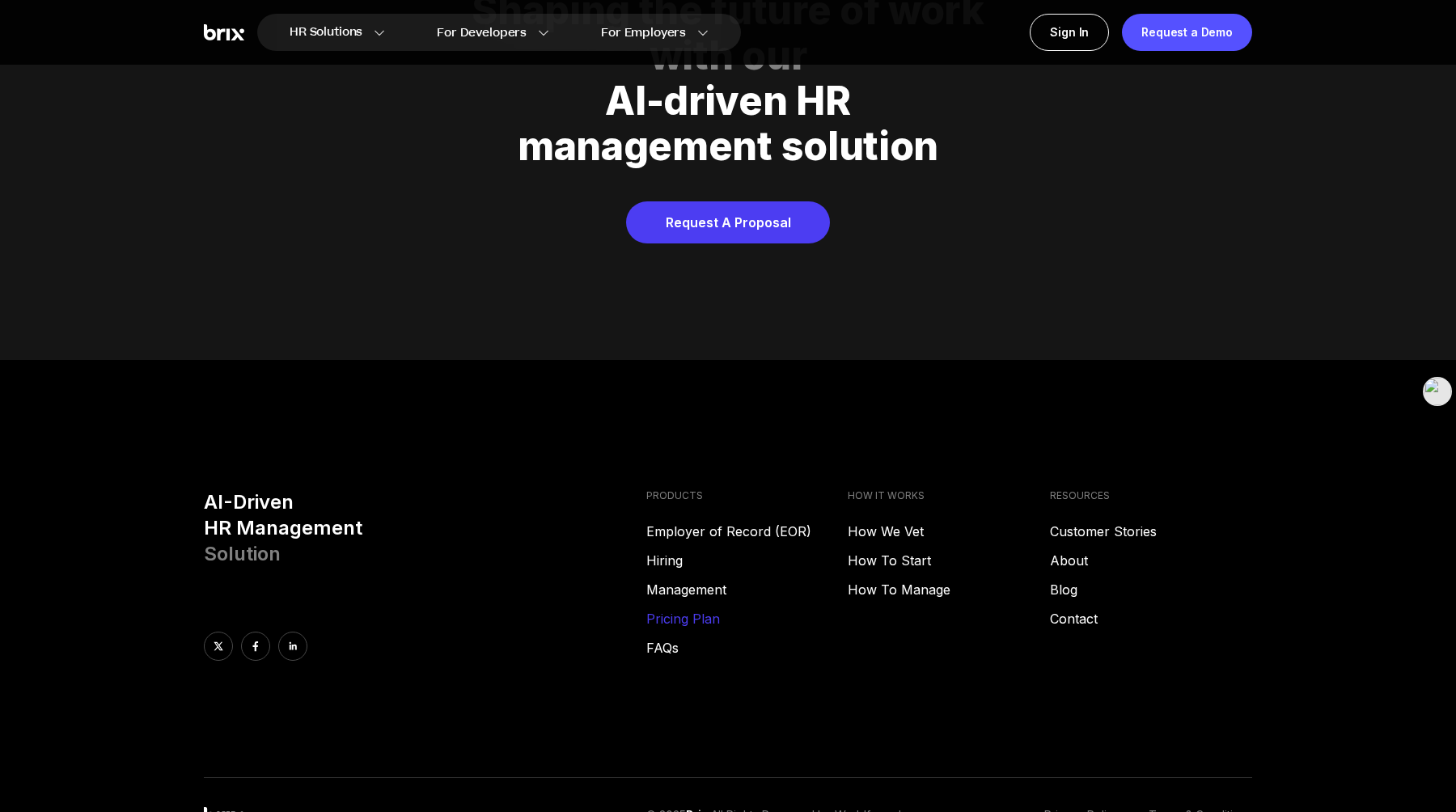
click at [713, 609] on link "Pricing Plan" at bounding box center [748, 619] width 202 height 20
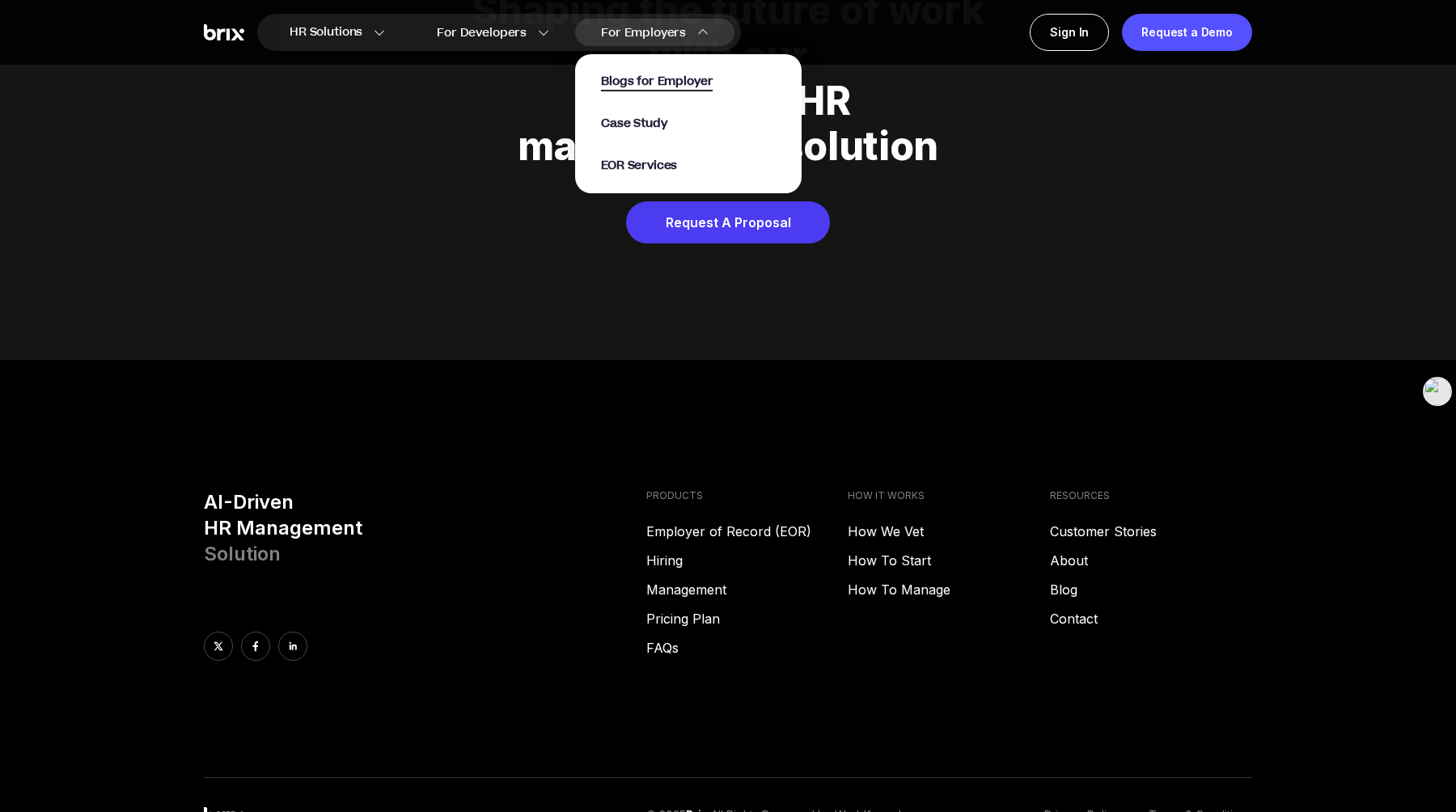
click at [655, 76] on span "Blogs for Employer" at bounding box center [656, 82] width 112 height 19
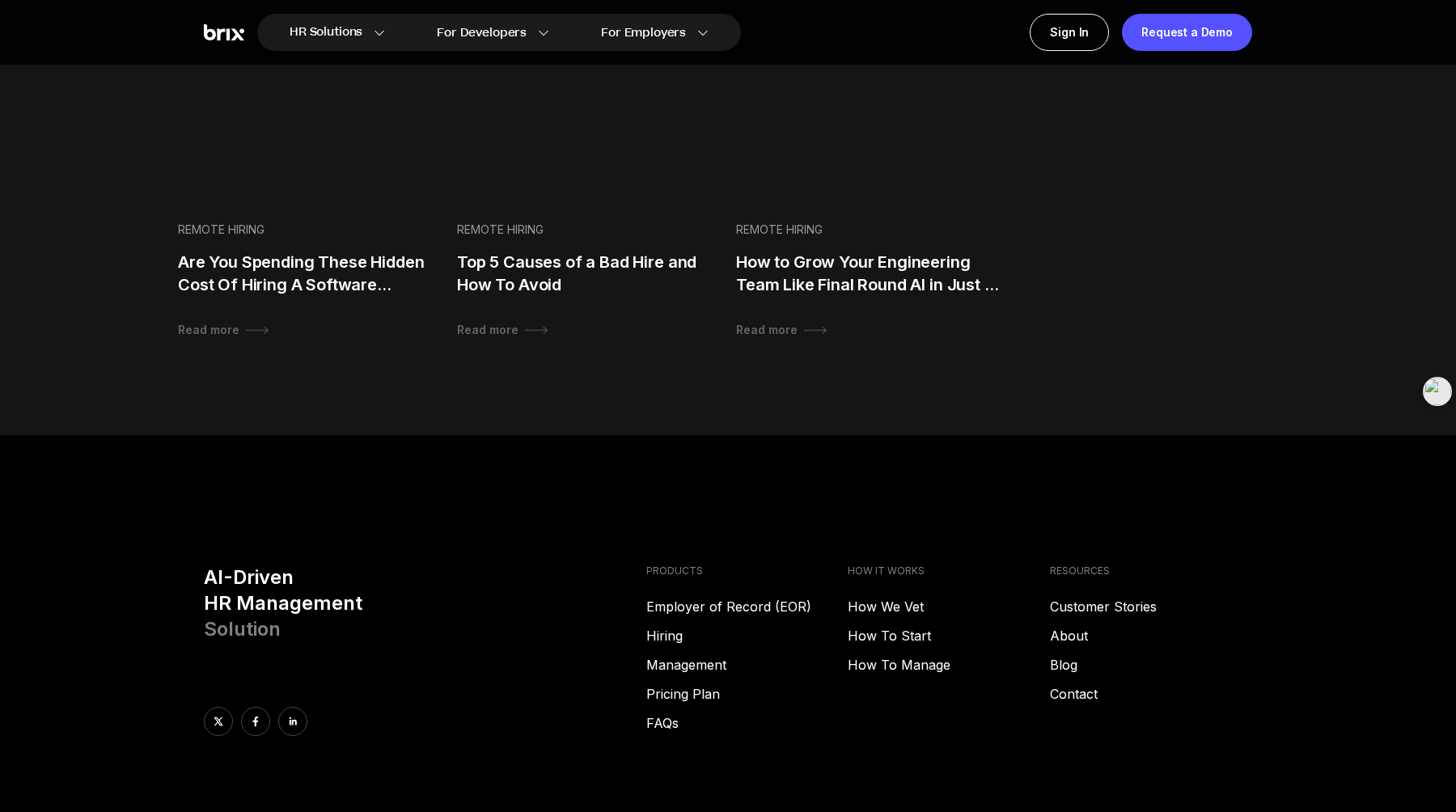
scroll to position [1664, 0]
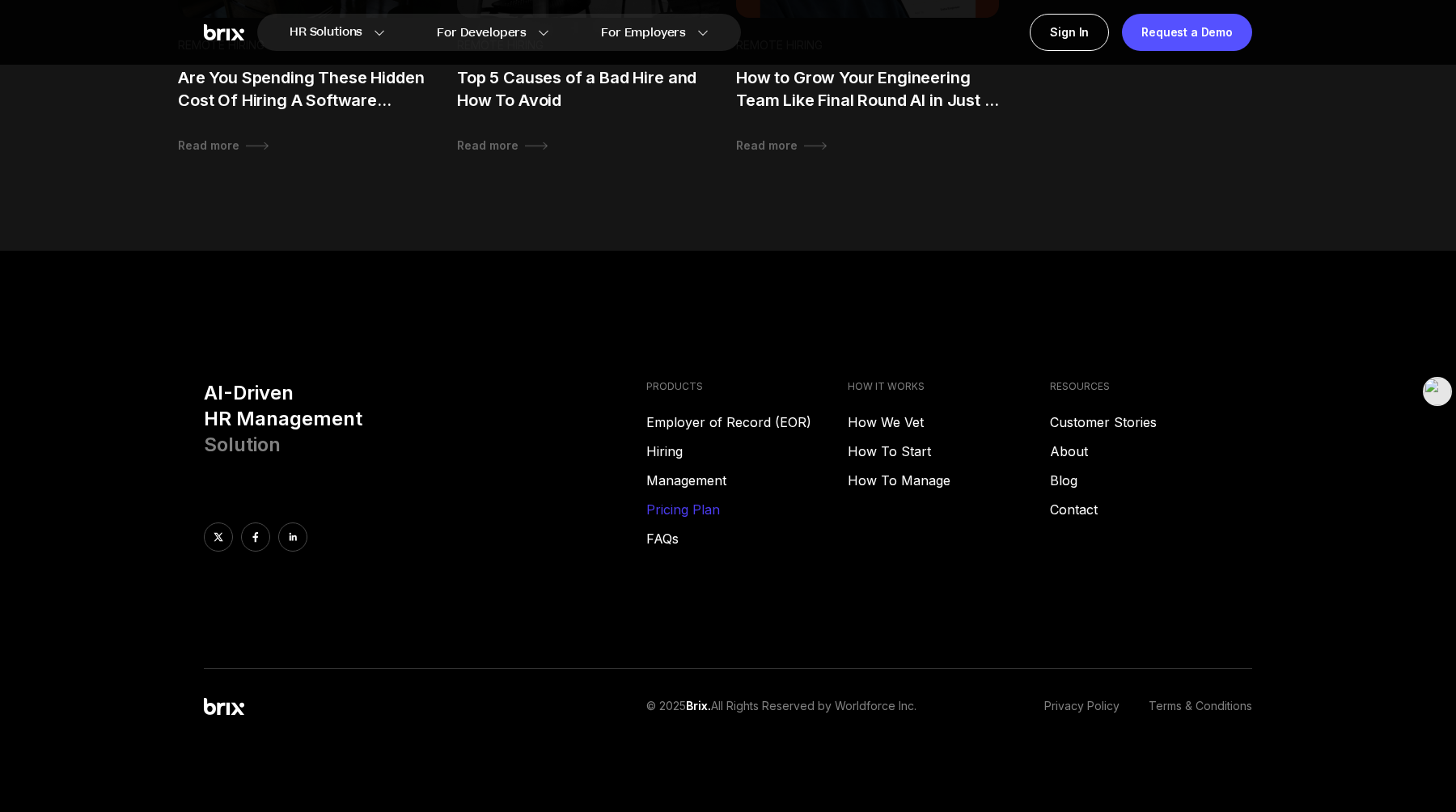
click at [699, 514] on link "Pricing Plan" at bounding box center [748, 510] width 202 height 20
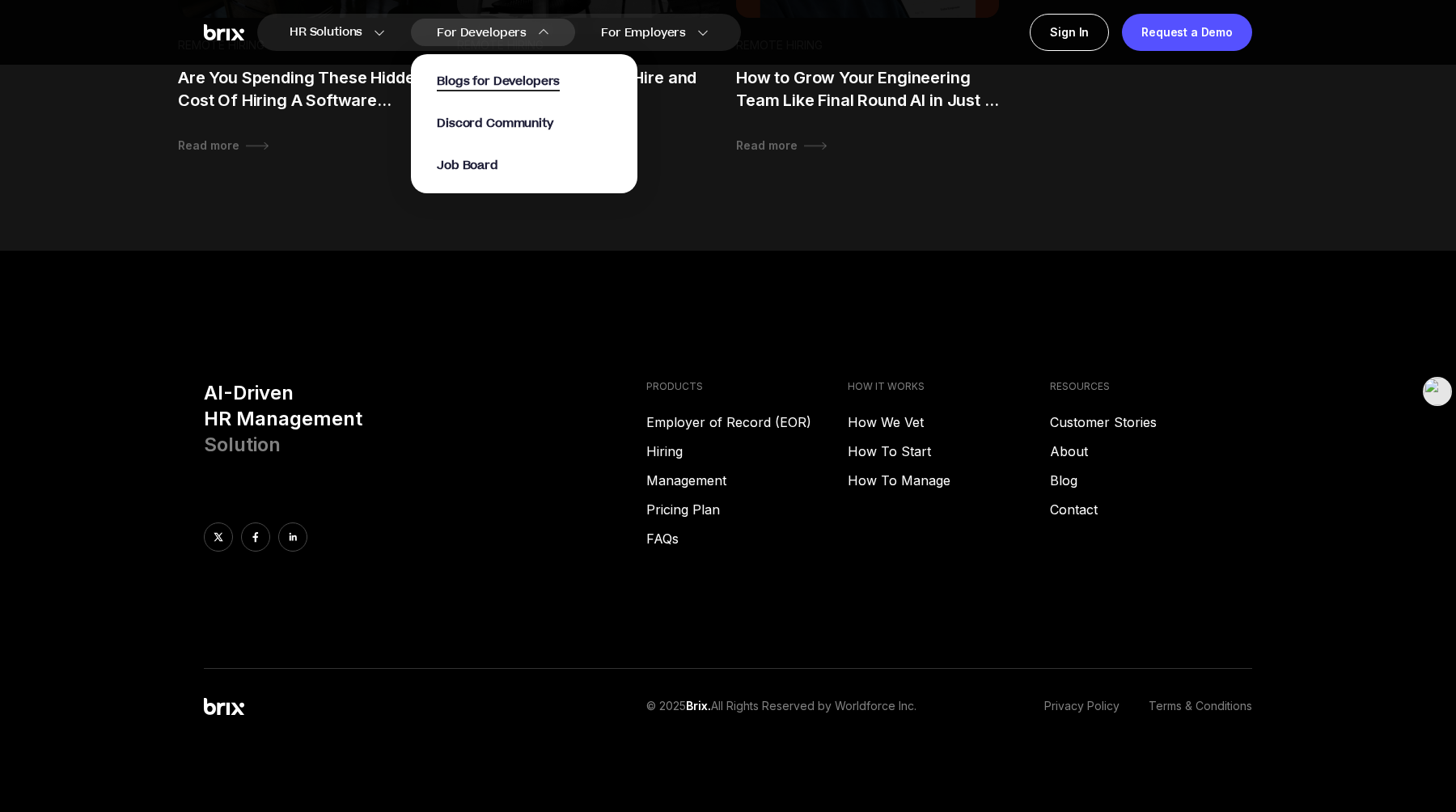
click at [522, 85] on span "Blogs for Developers" at bounding box center [498, 82] width 123 height 19
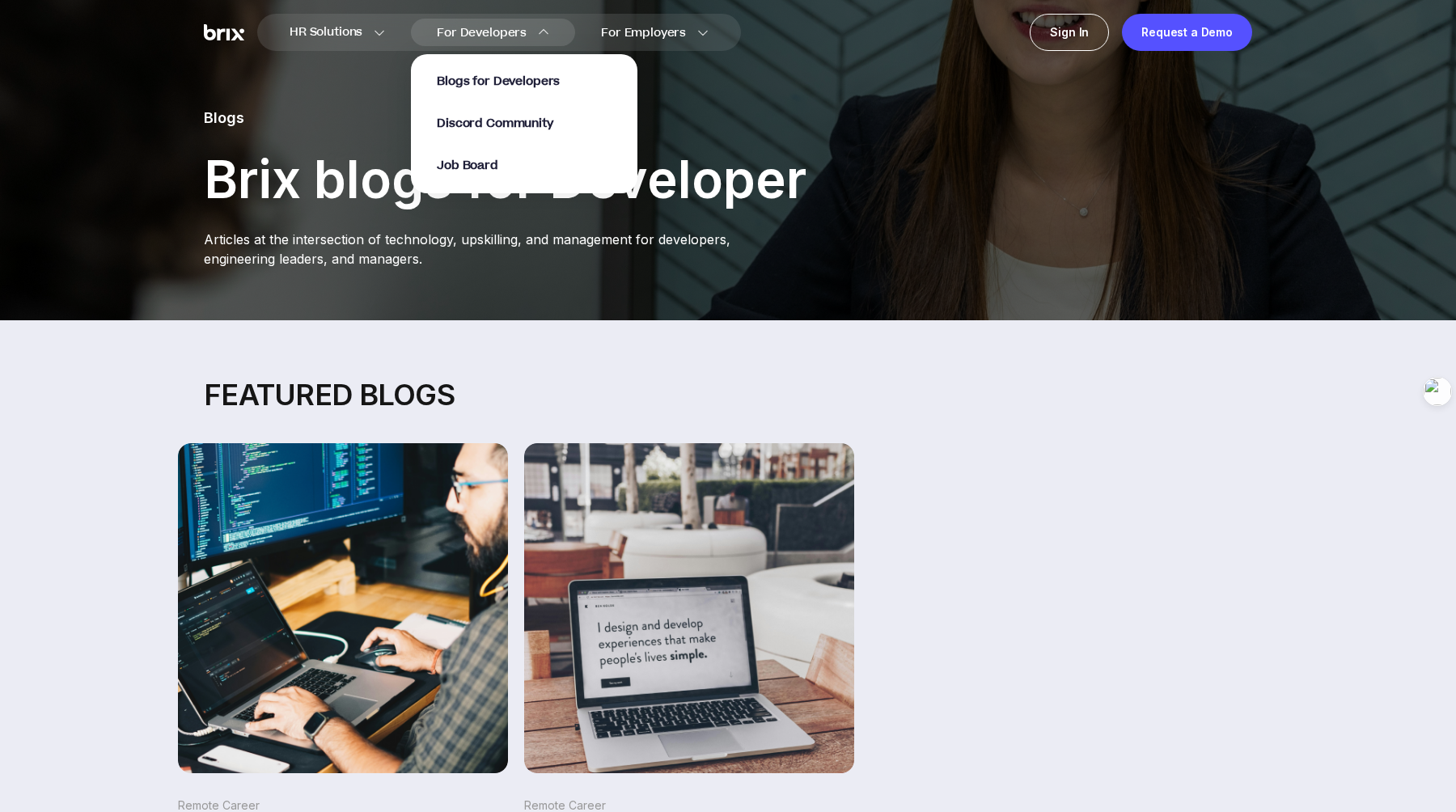
click at [497, 153] on div "Blogs for Developers Discord Community Job Board" at bounding box center [524, 123] width 174 height 100
click at [479, 159] on span "Job Board" at bounding box center [467, 166] width 61 height 19
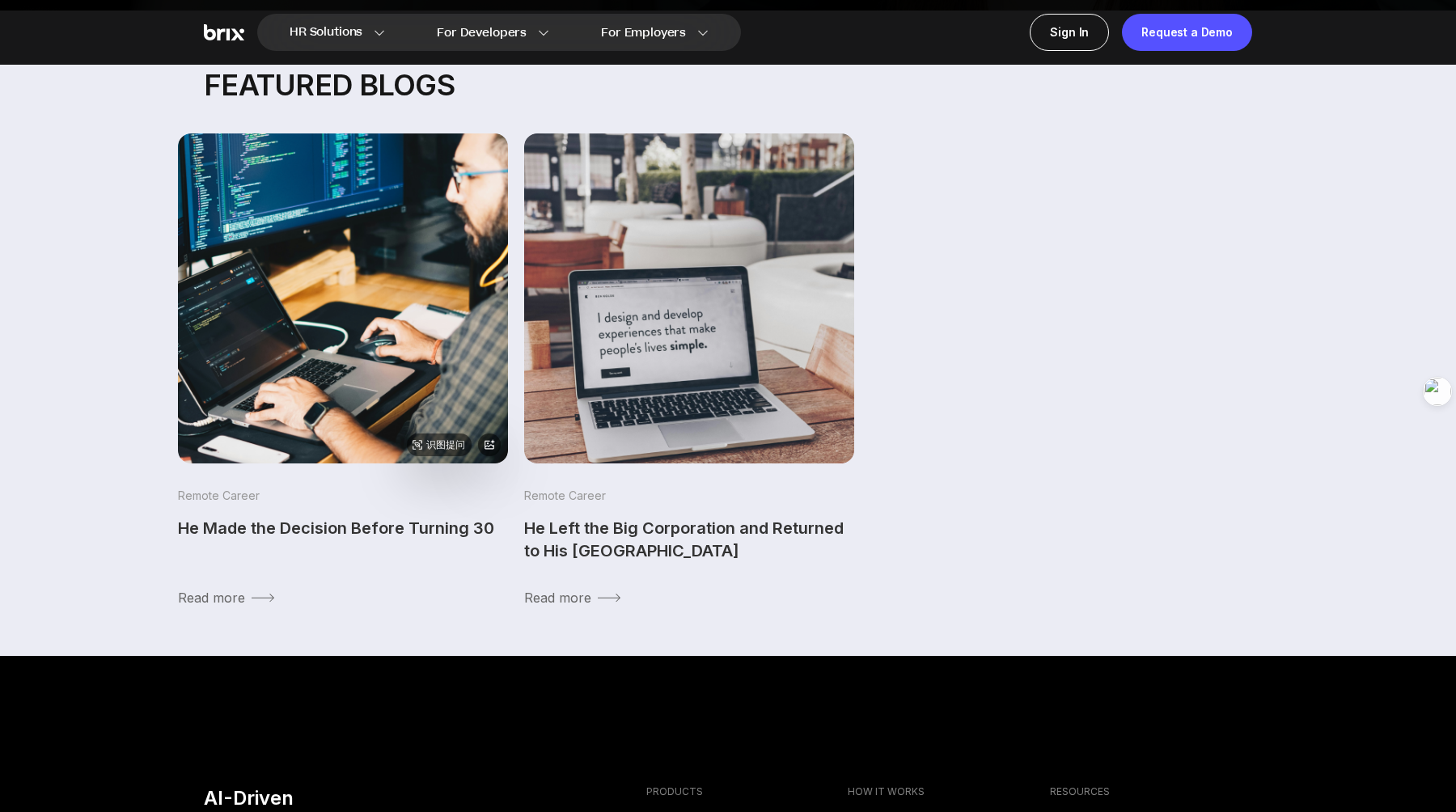
scroll to position [715, 0]
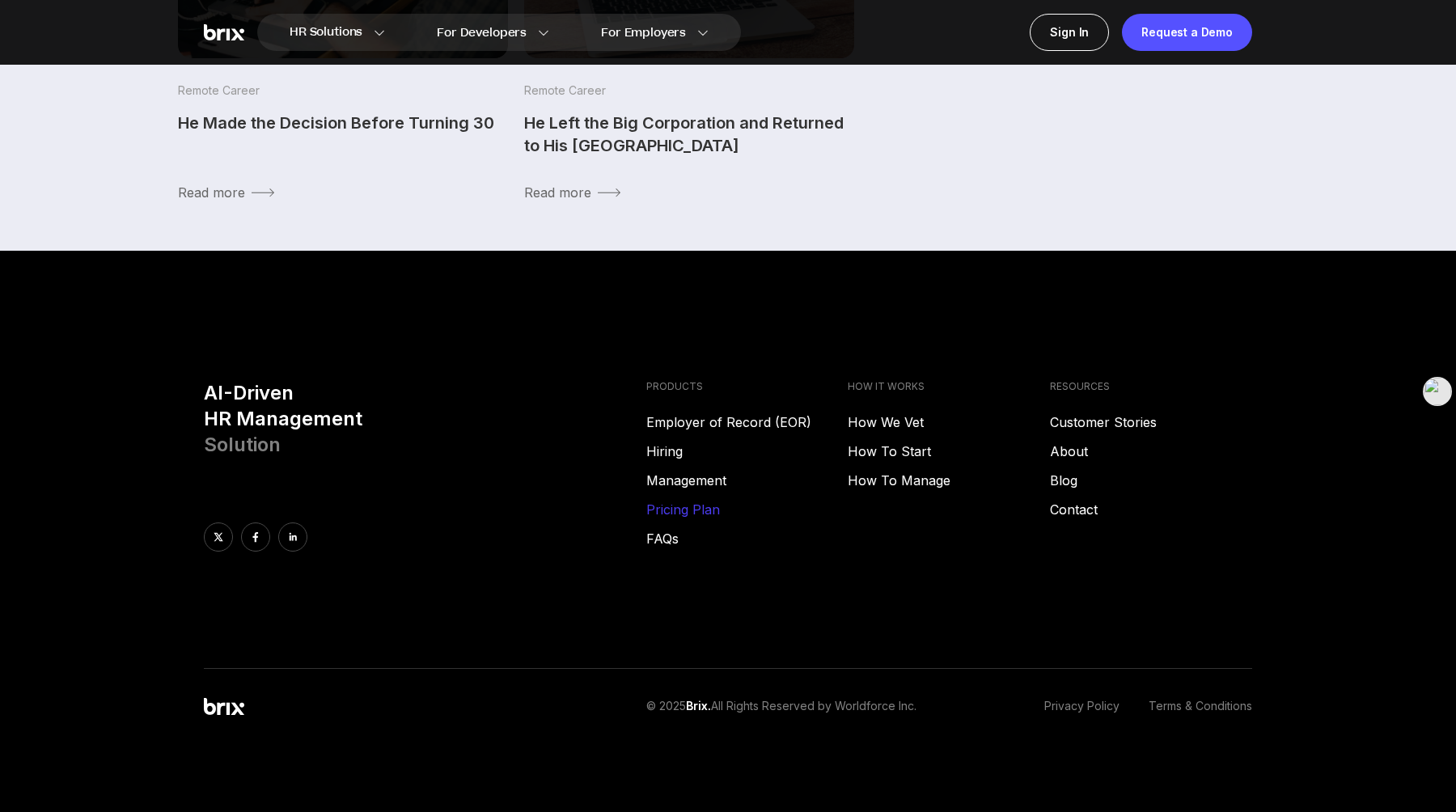
click at [687, 512] on link "Pricing Plan" at bounding box center [748, 510] width 202 height 20
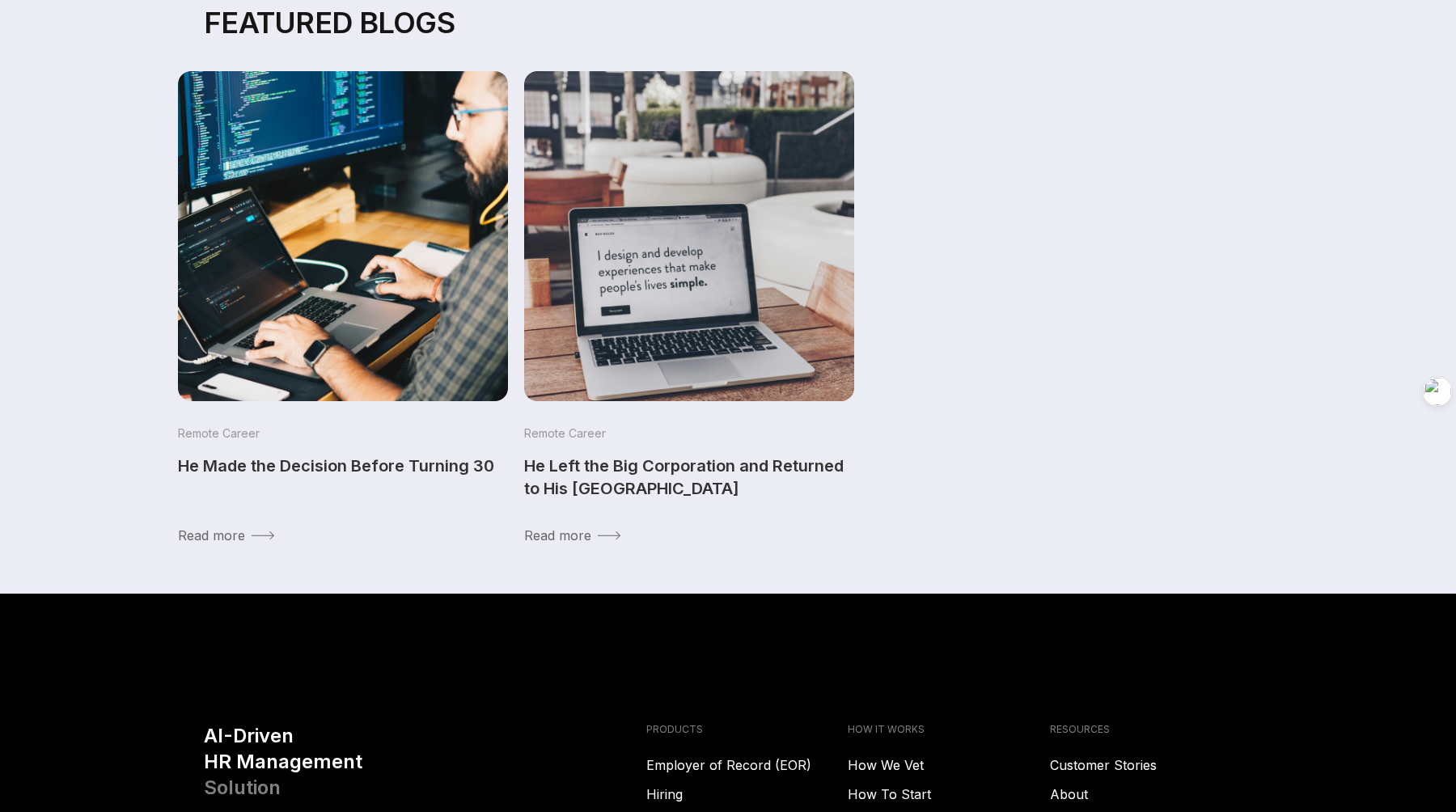
scroll to position [0, 0]
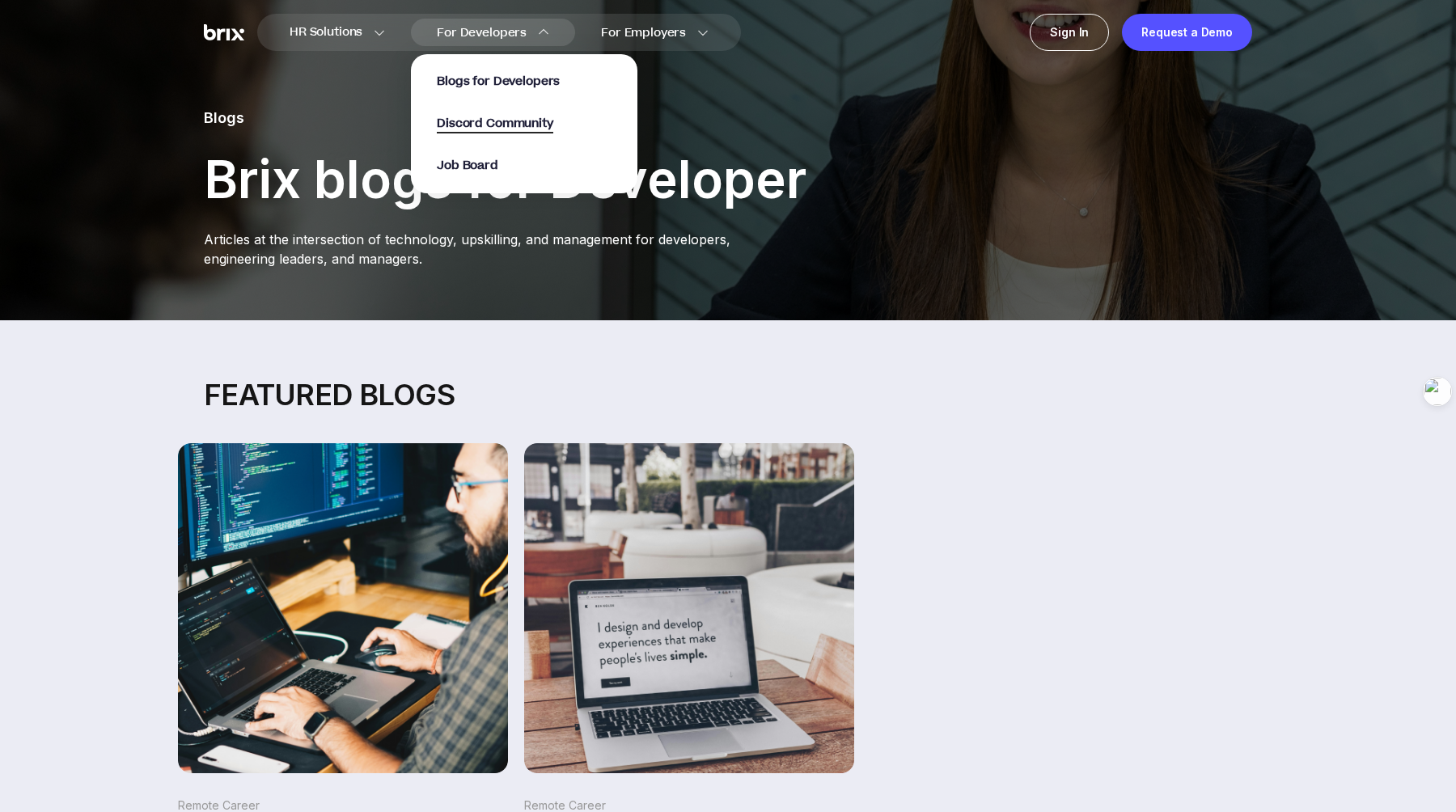
click at [497, 129] on span "Discord Community" at bounding box center [495, 124] width 116 height 19
click at [488, 117] on span "Discord Community" at bounding box center [495, 124] width 116 height 19
click at [479, 166] on span "Job Board" at bounding box center [467, 166] width 61 height 19
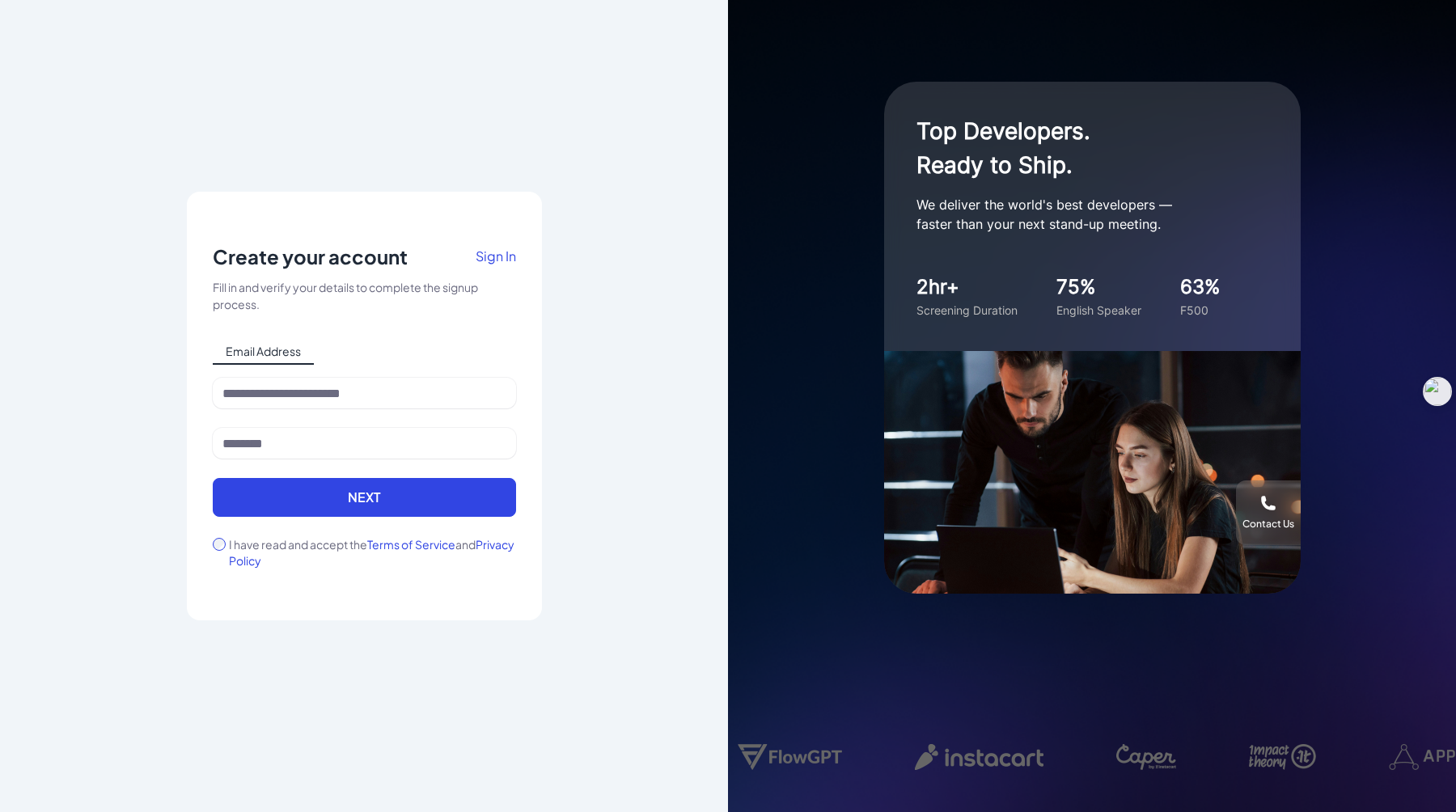
click at [381, 338] on div "Notice To proceed, please agree to the Terms of Service and Privary Policy . Ca…" at bounding box center [364, 406] width 303 height 325
click at [329, 397] on input at bounding box center [364, 393] width 303 height 31
type input "**********"
click at [340, 451] on input at bounding box center [364, 444] width 303 height 31
click at [396, 399] on input "**********" at bounding box center [364, 393] width 303 height 31
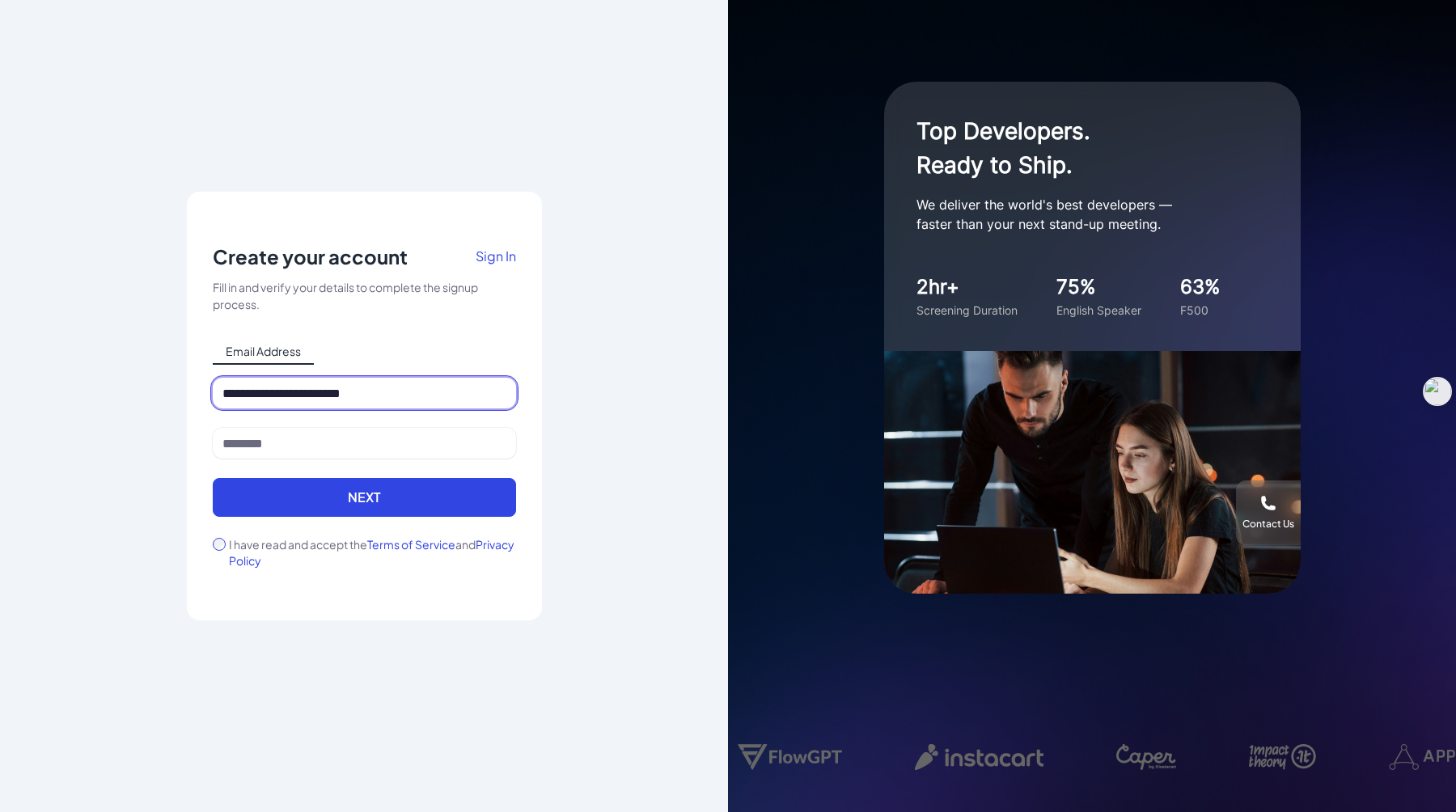
click at [396, 399] on input "**********" at bounding box center [364, 393] width 303 height 31
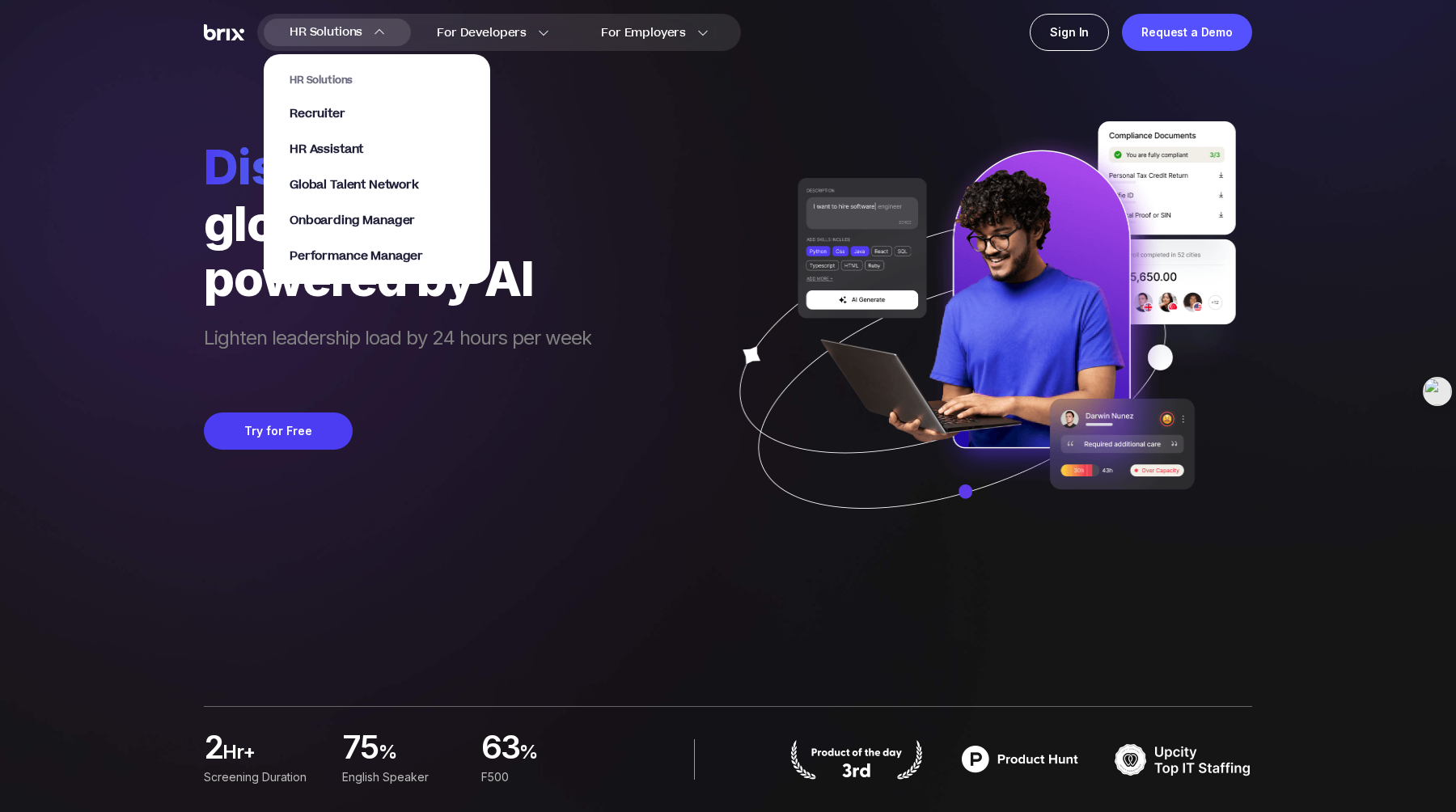
click at [382, 39] on section "HR Solutions Recruiter HR Assistant Global Talent Network Onboarding Manager Pe…" at bounding box center [377, 161] width 227 height 246
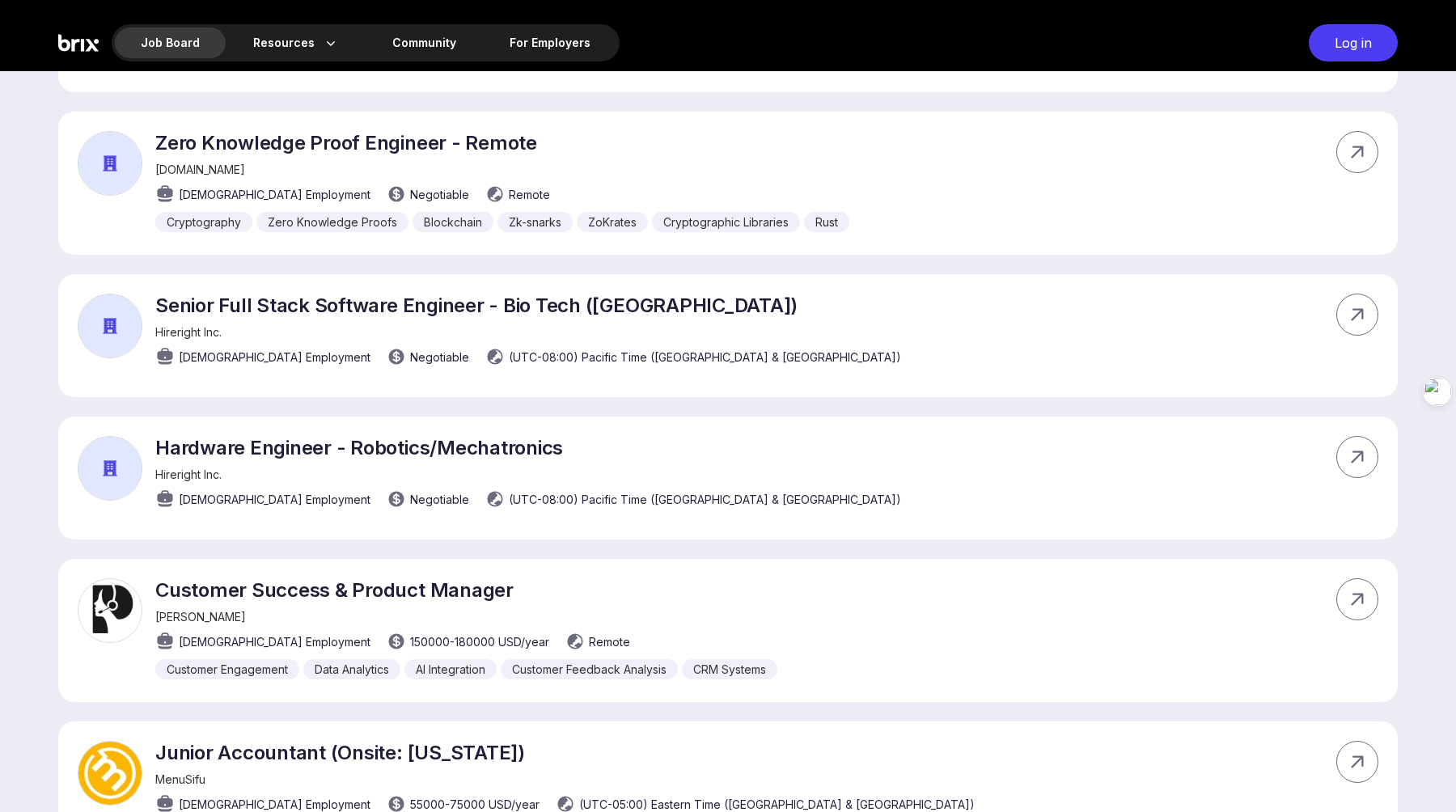
scroll to position [1070, 0]
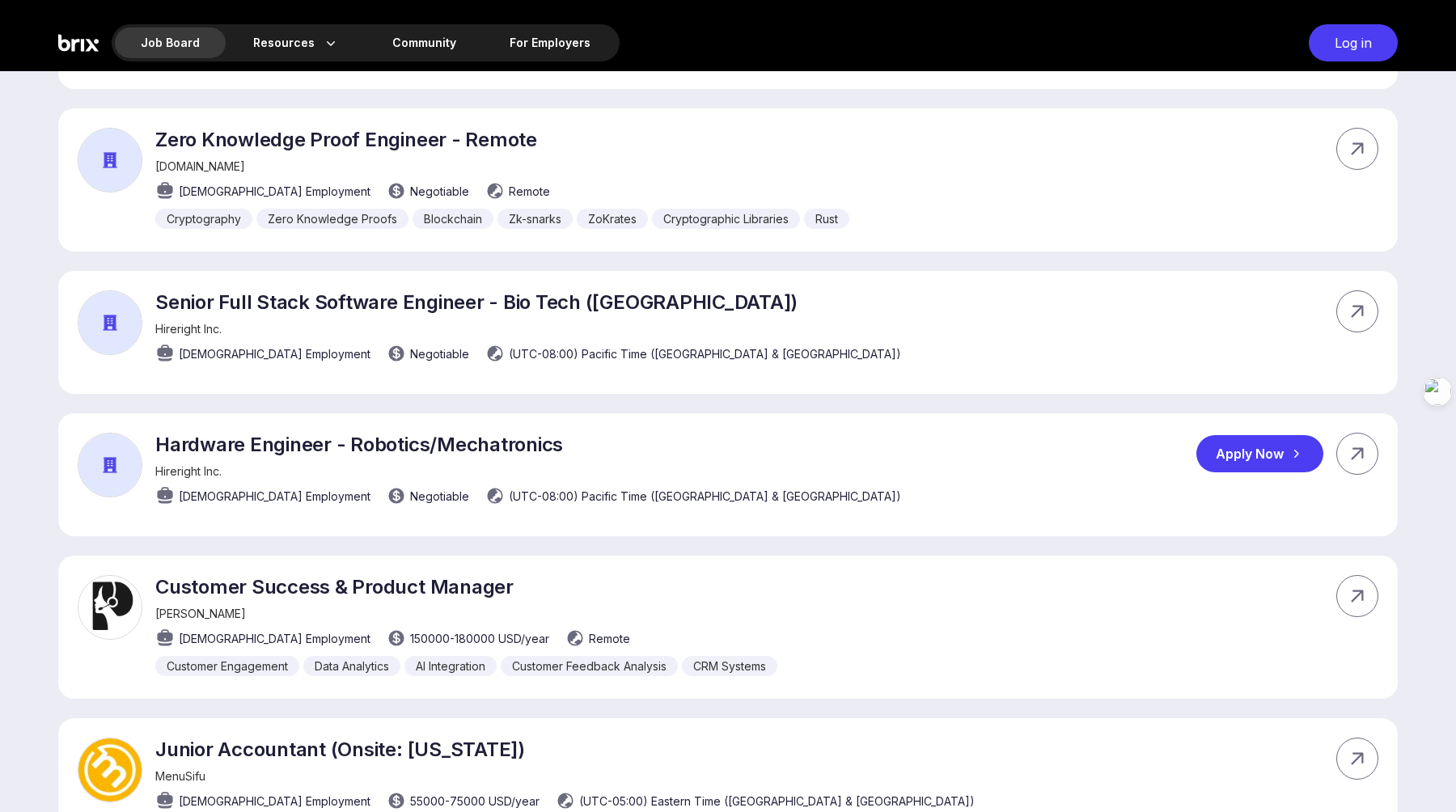
click at [1246, 448] on div "Apply Now" at bounding box center [1260, 454] width 127 height 38
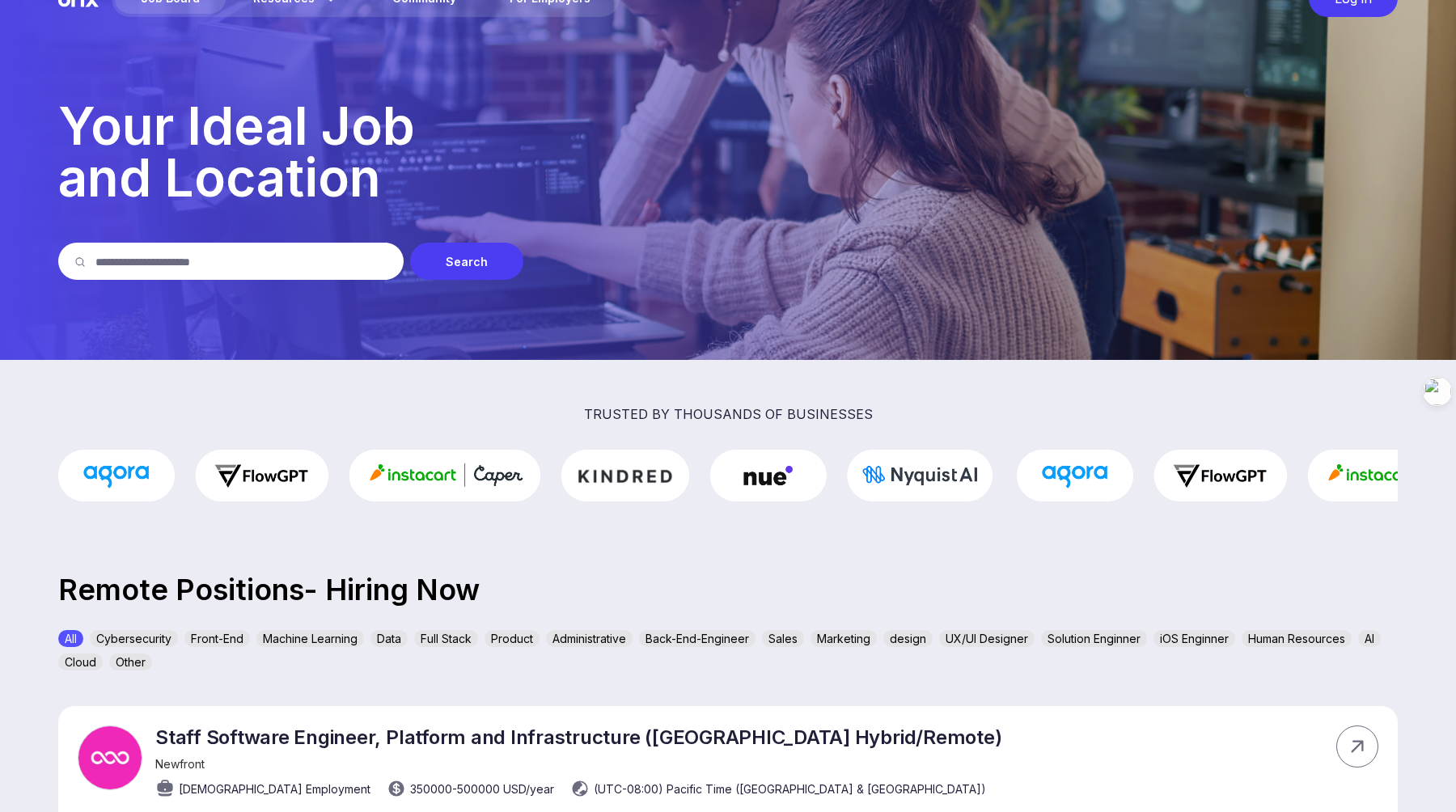
scroll to position [0, 0]
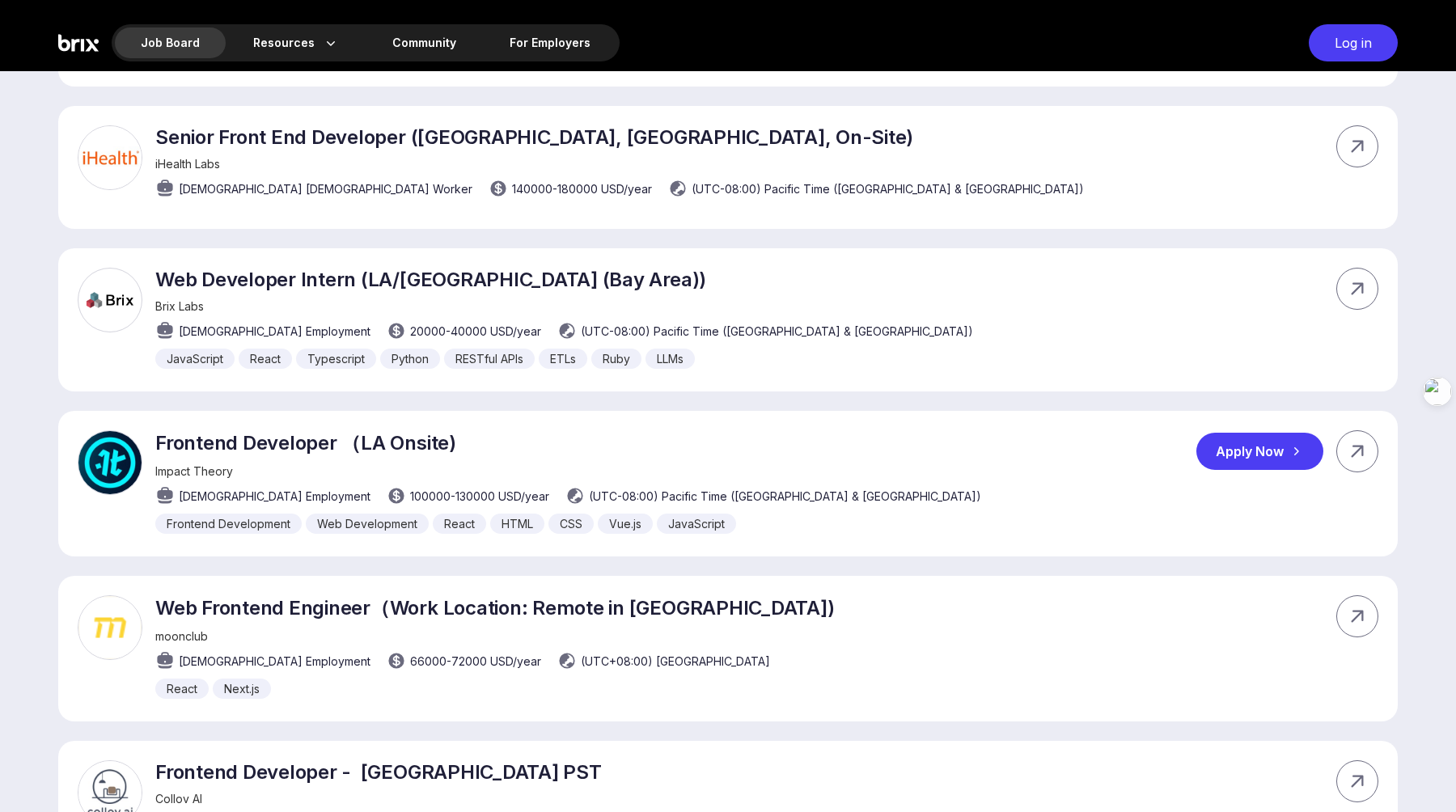
scroll to position [2540, 0]
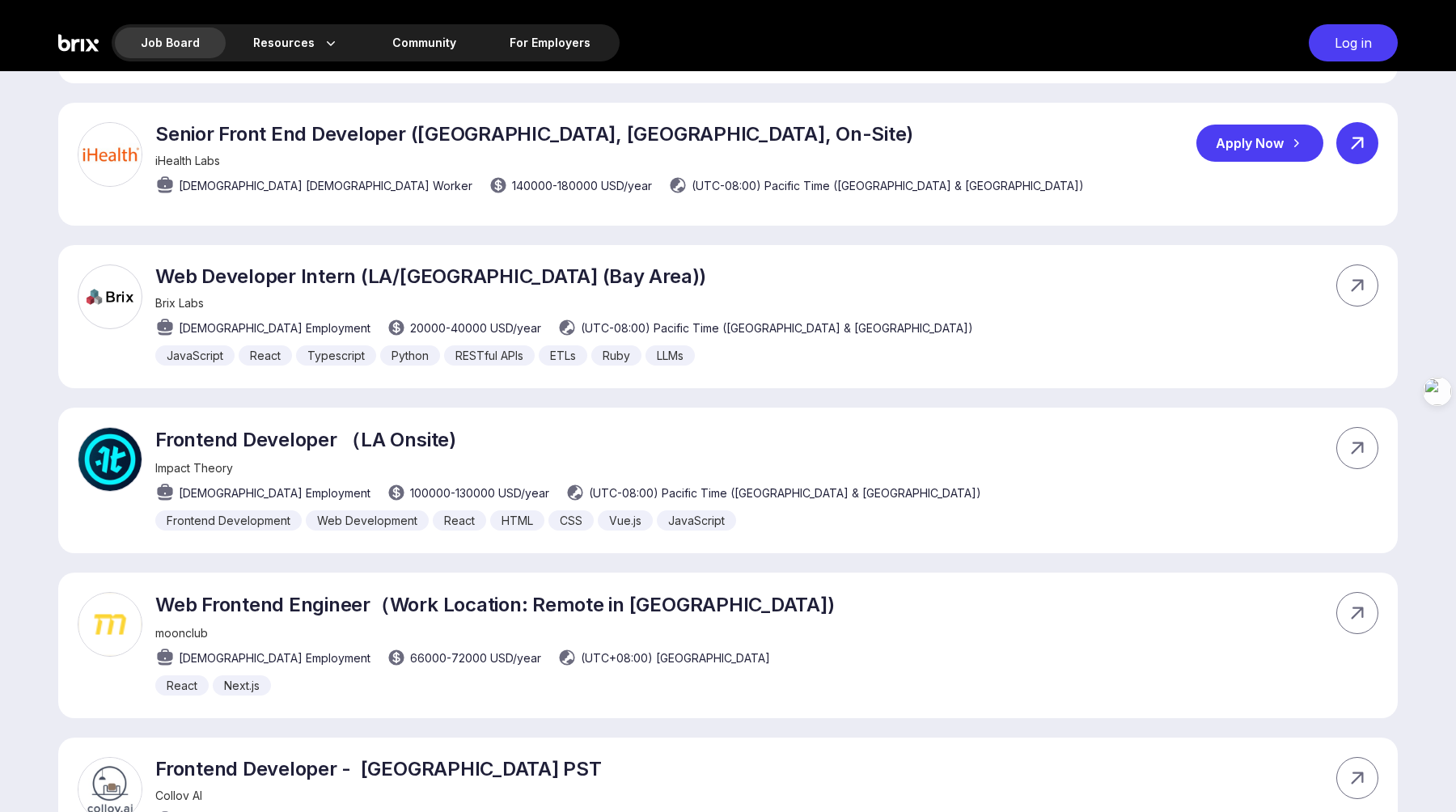
click at [1365, 139] on icon at bounding box center [1357, 143] width 24 height 24
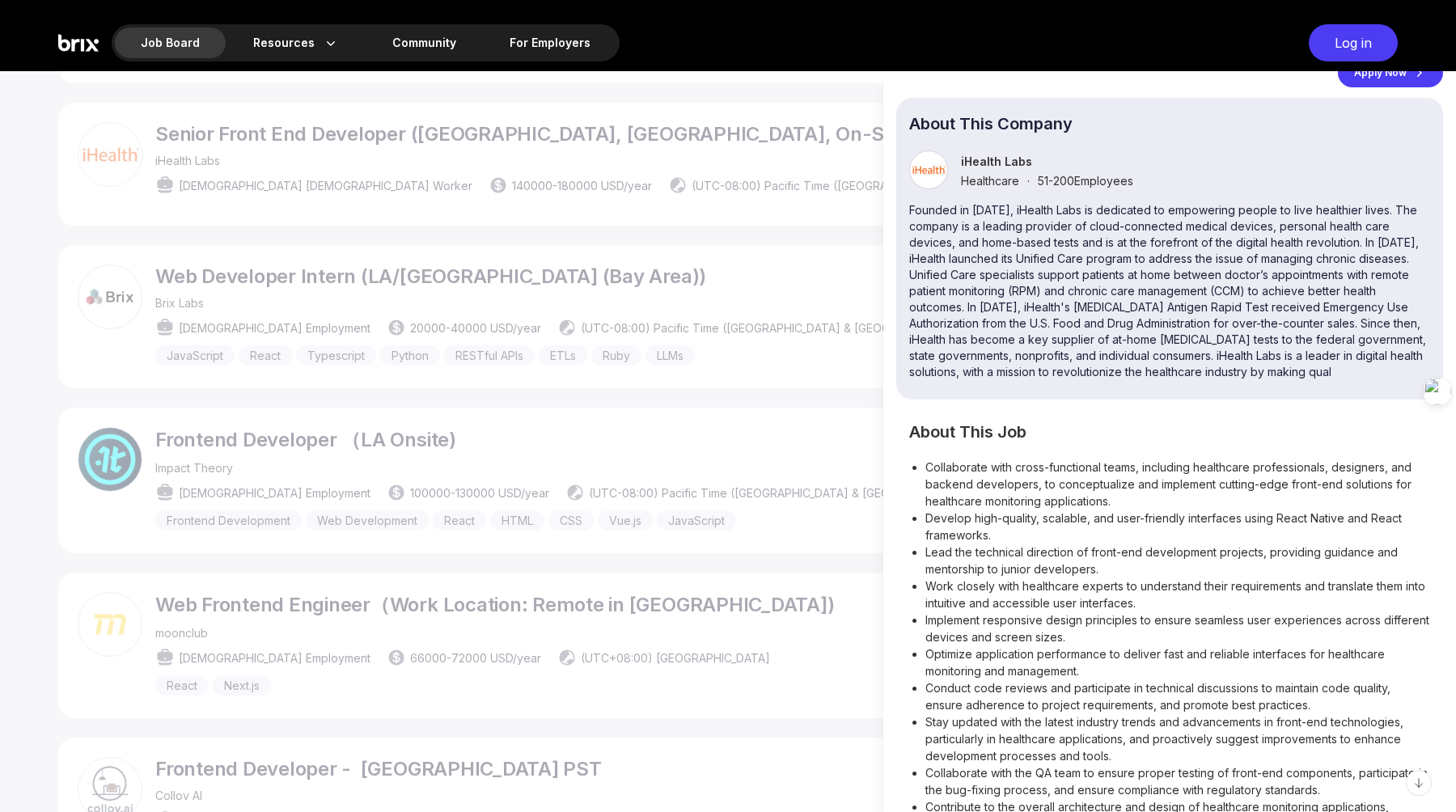
scroll to position [0, 0]
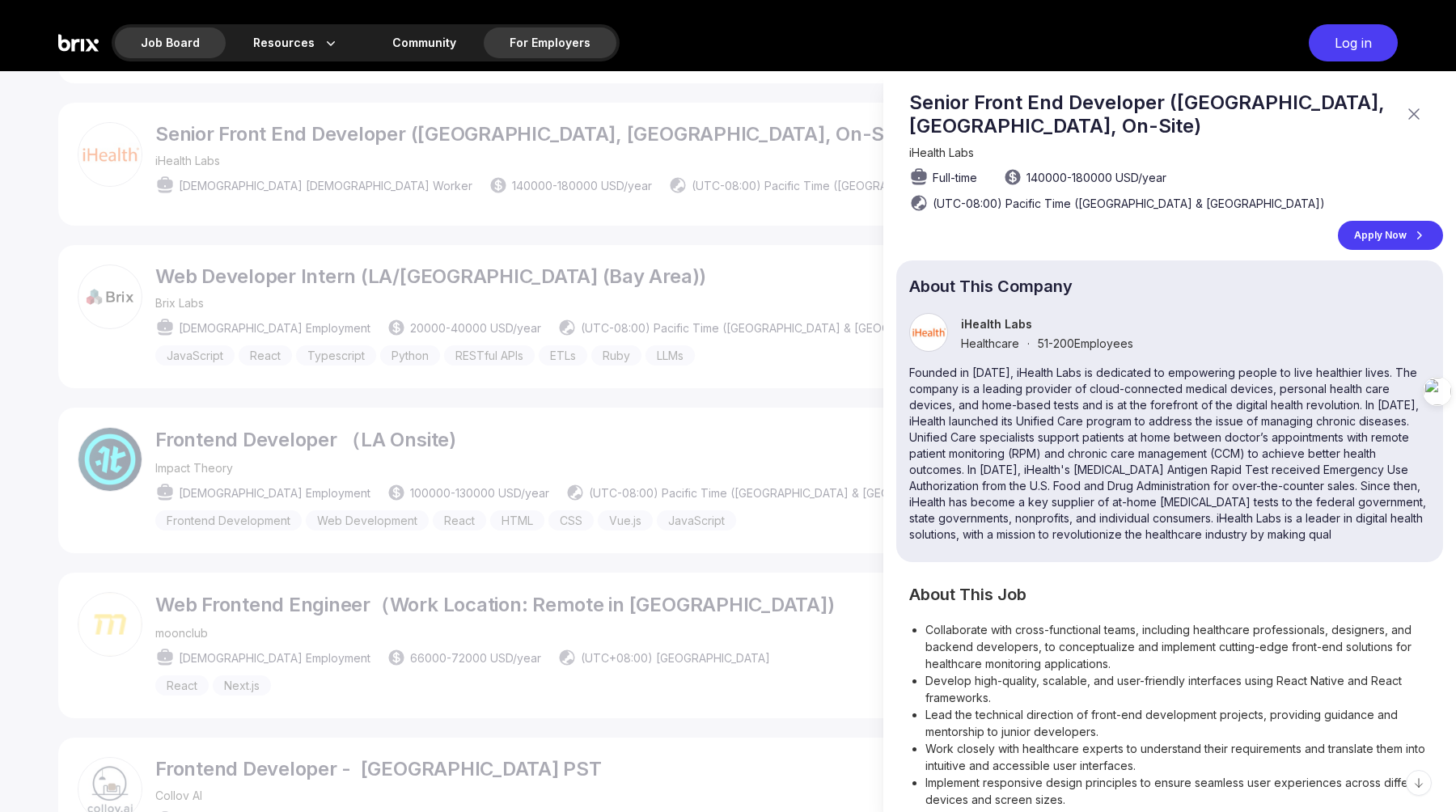
click at [589, 56] on div "For Employers" at bounding box center [549, 43] width 133 height 31
click at [82, 38] on img at bounding box center [78, 43] width 41 height 38
click at [73, 44] on img at bounding box center [78, 43] width 41 height 38
click at [222, 39] on nav "Job Board Resources About Us Blog Community For Employers" at bounding box center [365, 43] width 508 height 38
click at [290, 38] on div "Resources About Us Blog" at bounding box center [296, 43] width 138 height 31
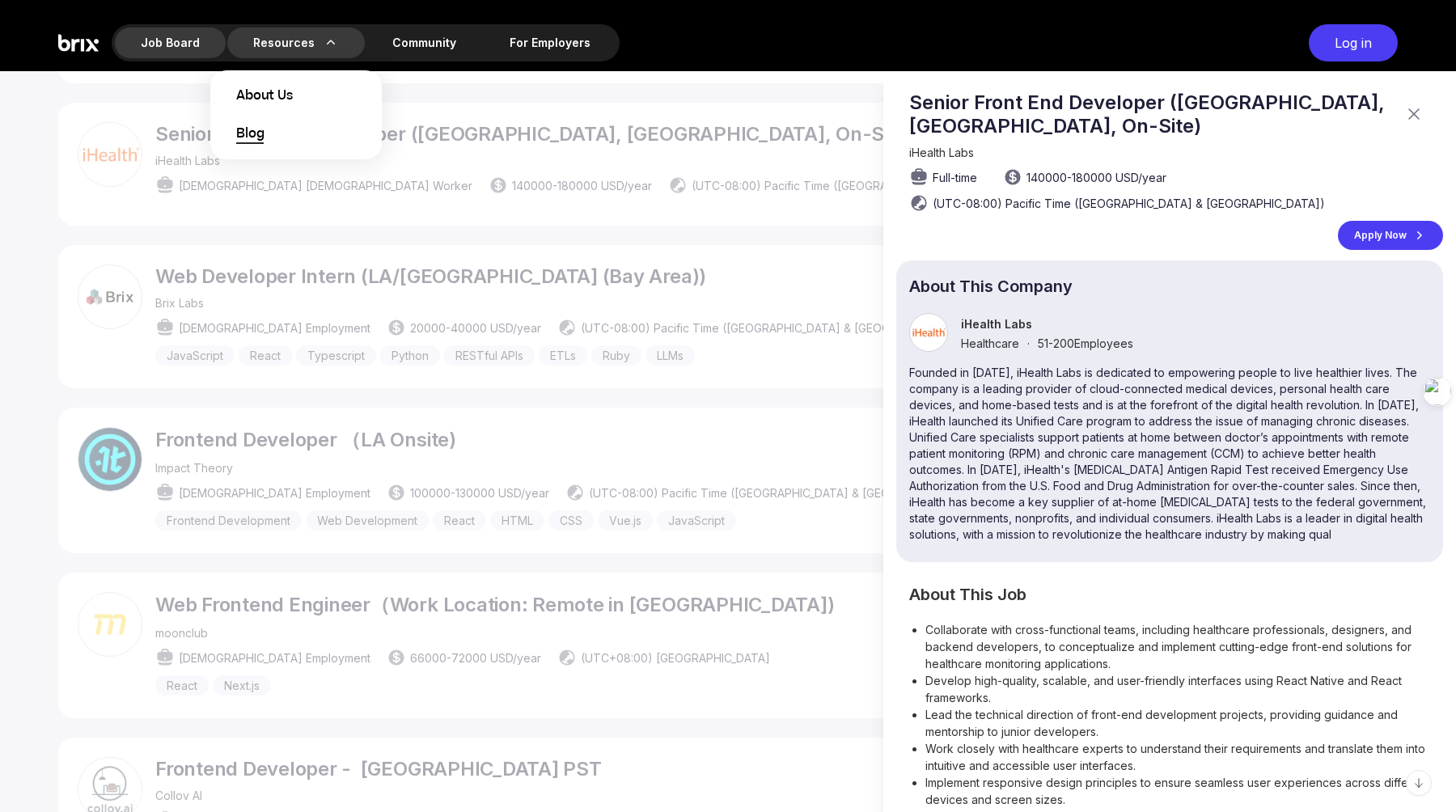
click at [253, 132] on span "Blog" at bounding box center [250, 135] width 28 height 20
